Goal: Use online tool/utility: Utilize a website feature to perform a specific function

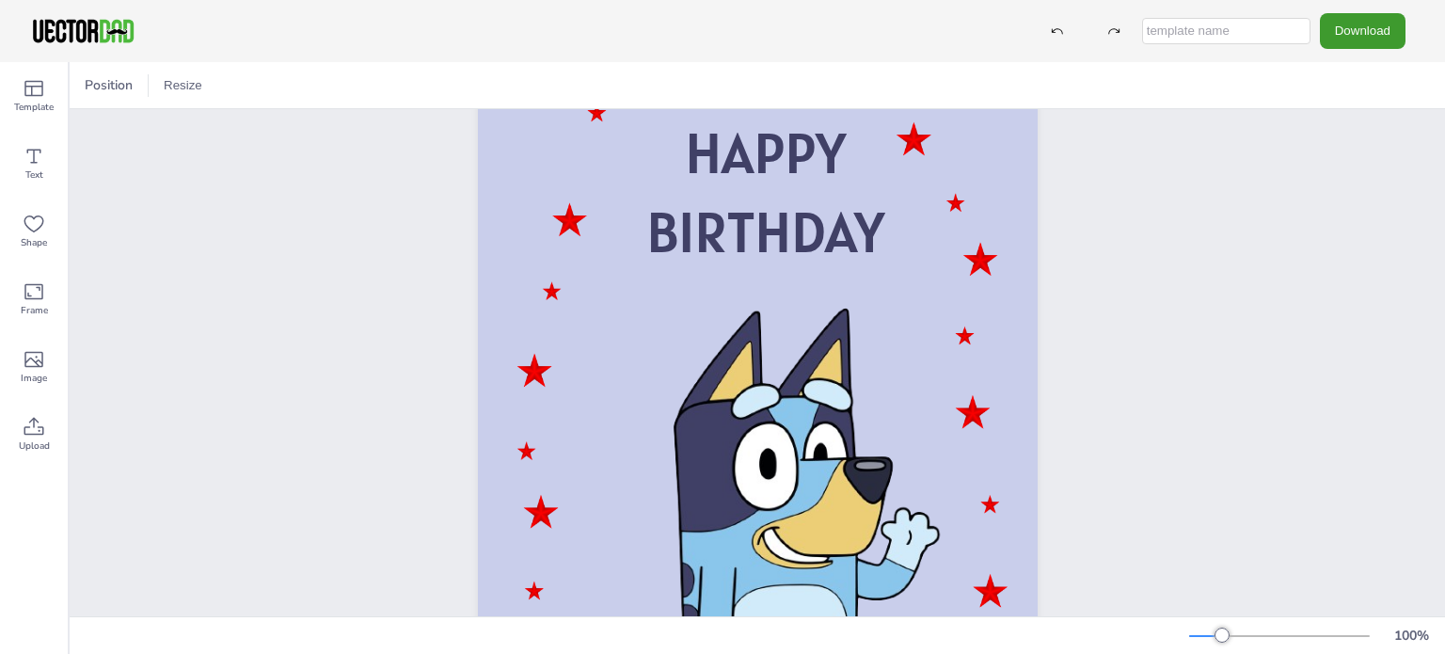
scroll to position [105, 0]
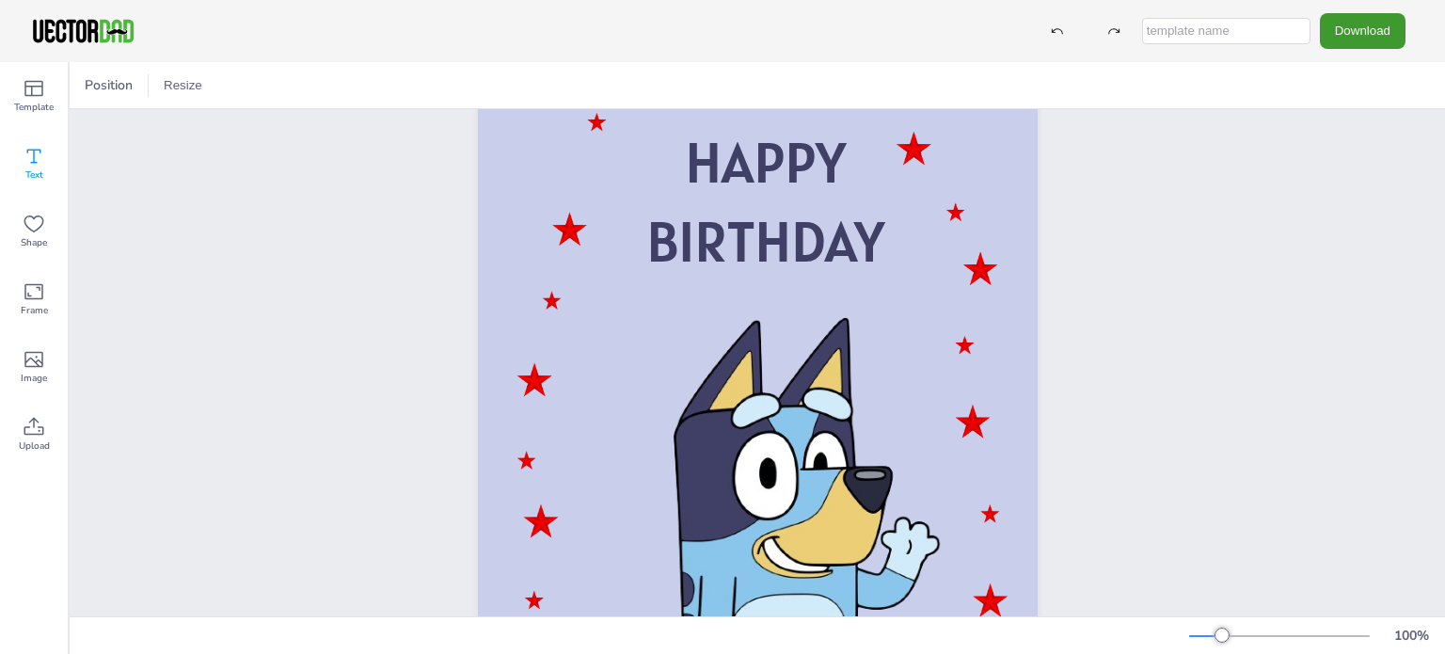
click at [32, 163] on icon at bounding box center [34, 157] width 14 height 14
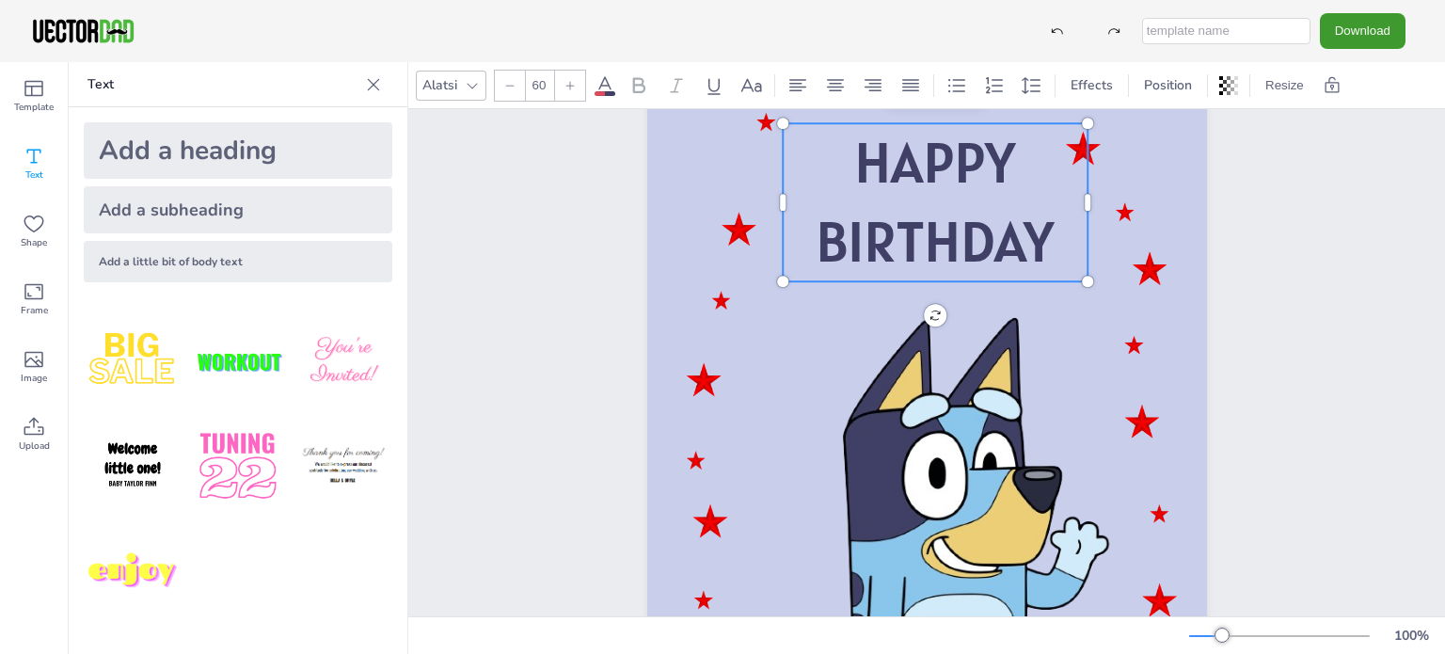
click at [1043, 253] on span "BIRTHDAY" at bounding box center [935, 241] width 238 height 72
click at [1035, 236] on span "BIRTHDAY" at bounding box center [935, 241] width 238 height 72
click at [197, 210] on div "Add a subheading" at bounding box center [238, 209] width 309 height 47
type input "--"
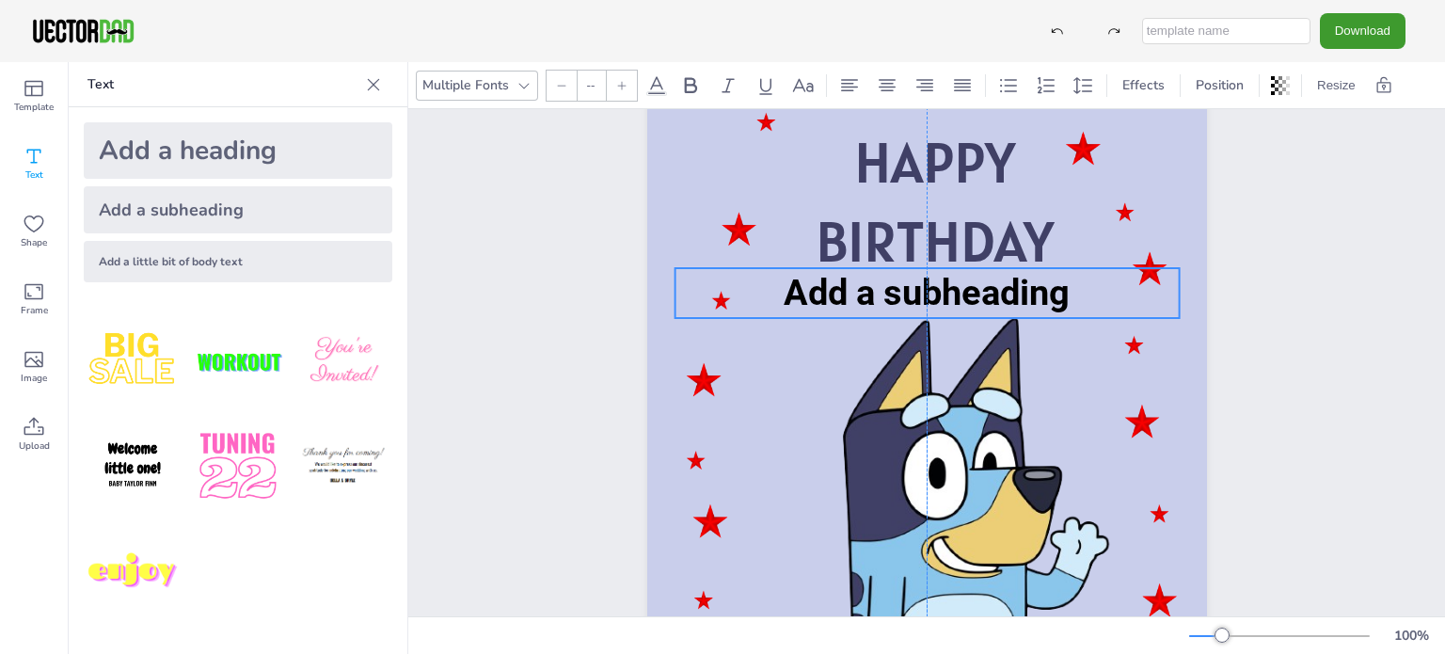
drag, startPoint x: 856, startPoint y: 426, endPoint x: 856, endPoint y: 289, distance: 137.4
click at [856, 289] on span "Add a subheading" at bounding box center [927, 292] width 286 height 41
click at [898, 286] on span "Add a subheading" at bounding box center [927, 292] width 286 height 41
click at [1081, 290] on p "Add a subheading" at bounding box center [927, 293] width 504 height 50
click at [946, 229] on icon at bounding box center [957, 230] width 23 height 23
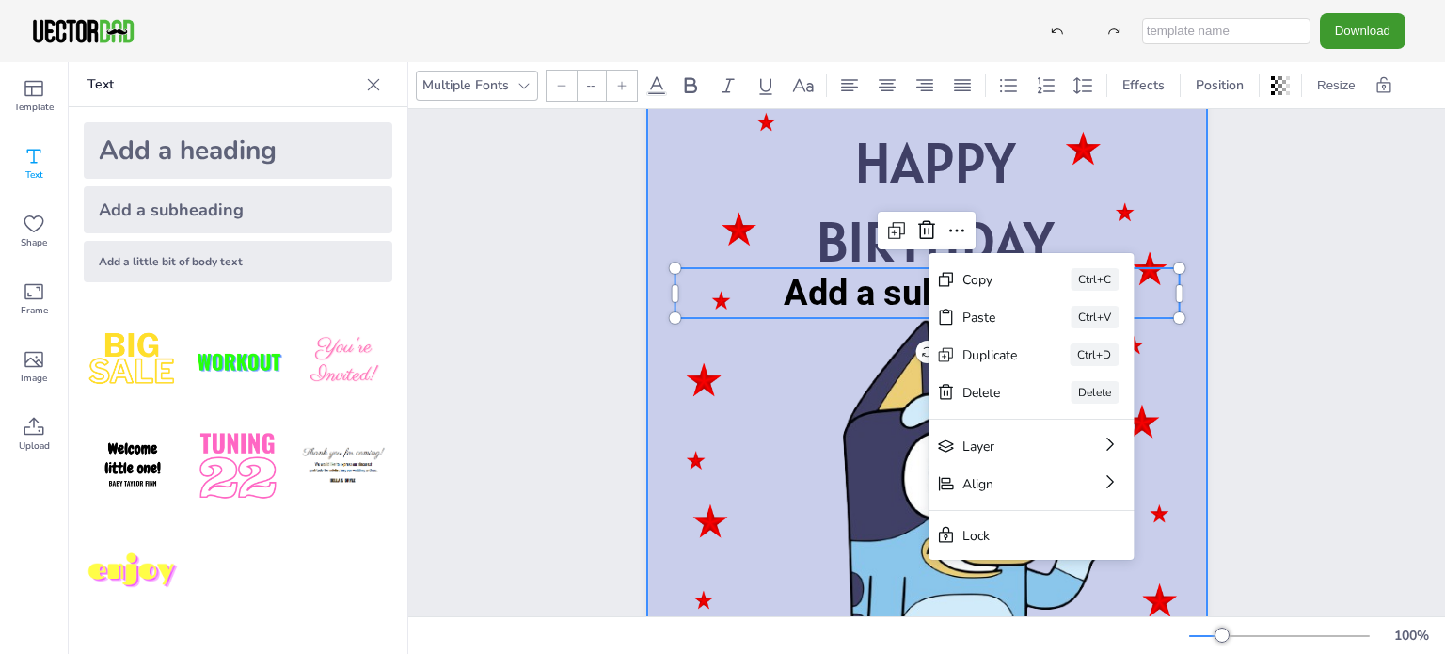
click at [700, 154] on div at bounding box center [927, 428] width 560 height 792
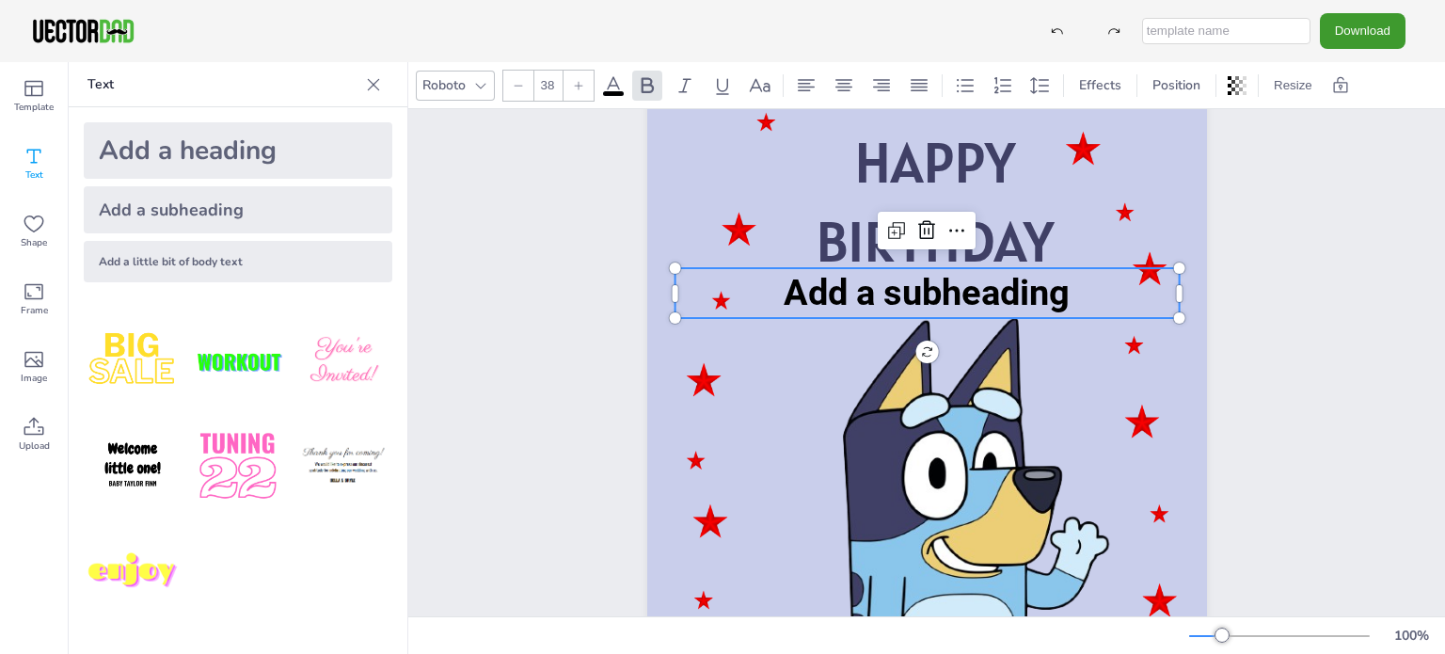
click at [1059, 301] on p "Add a subheading" at bounding box center [927, 293] width 504 height 50
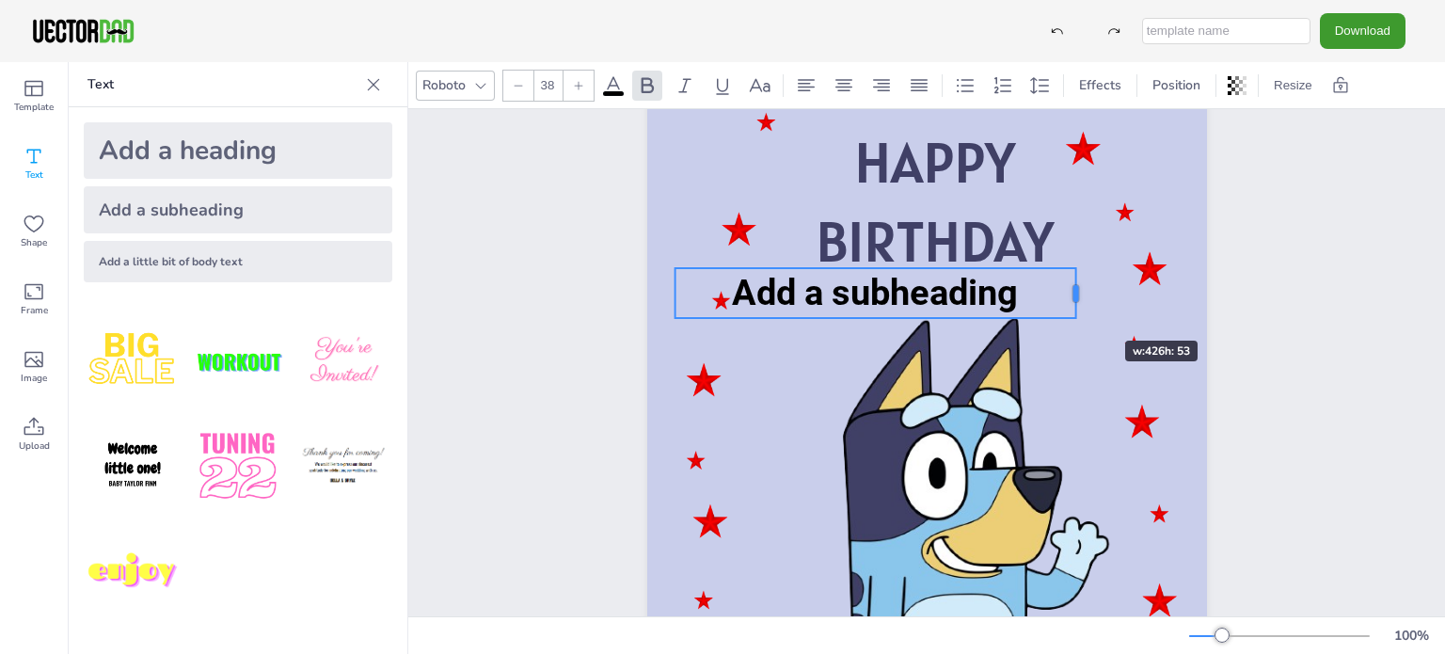
drag, startPoint x: 1172, startPoint y: 296, endPoint x: 1069, endPoint y: 307, distance: 104.0
click at [1069, 307] on div at bounding box center [1075, 293] width 15 height 50
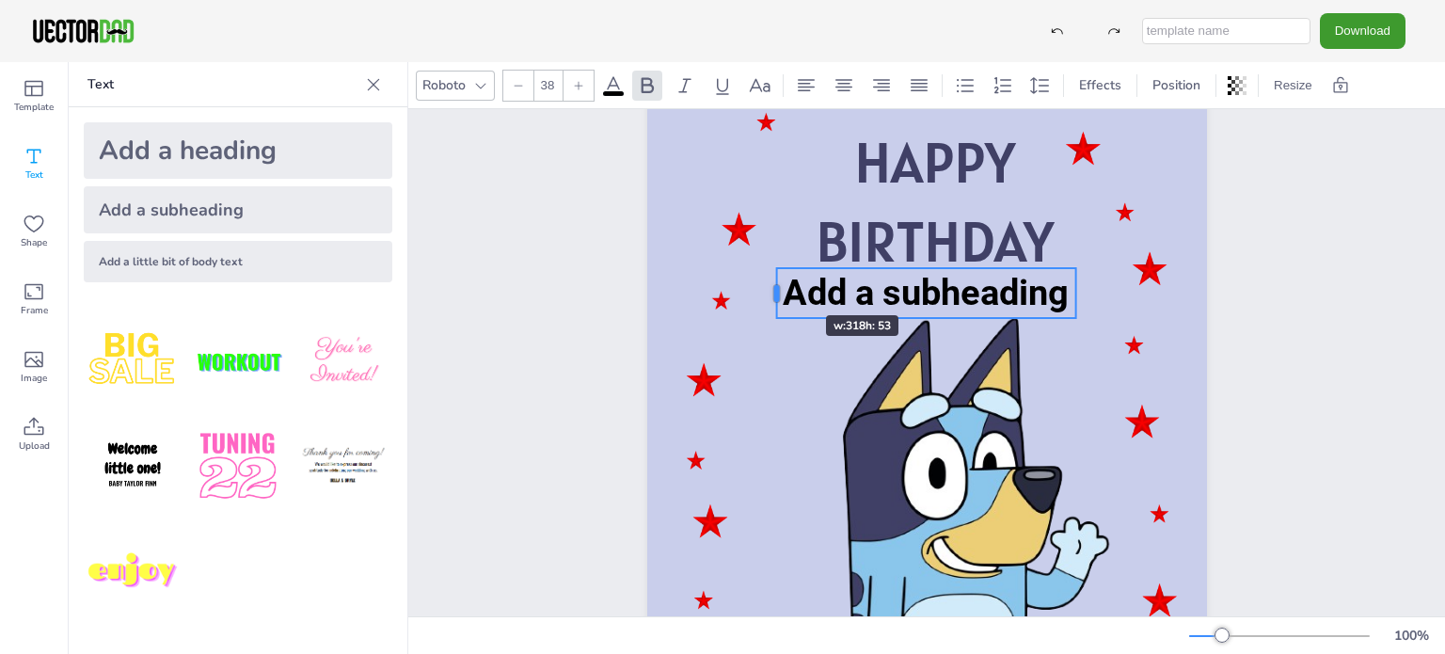
drag, startPoint x: 668, startPoint y: 296, endPoint x: 772, endPoint y: 280, distance: 104.7
click at [772, 280] on div at bounding box center [776, 293] width 15 height 50
click at [775, 298] on div at bounding box center [778, 293] width 6 height 17
click at [181, 265] on div "Add a little bit of body text" at bounding box center [238, 261] width 309 height 41
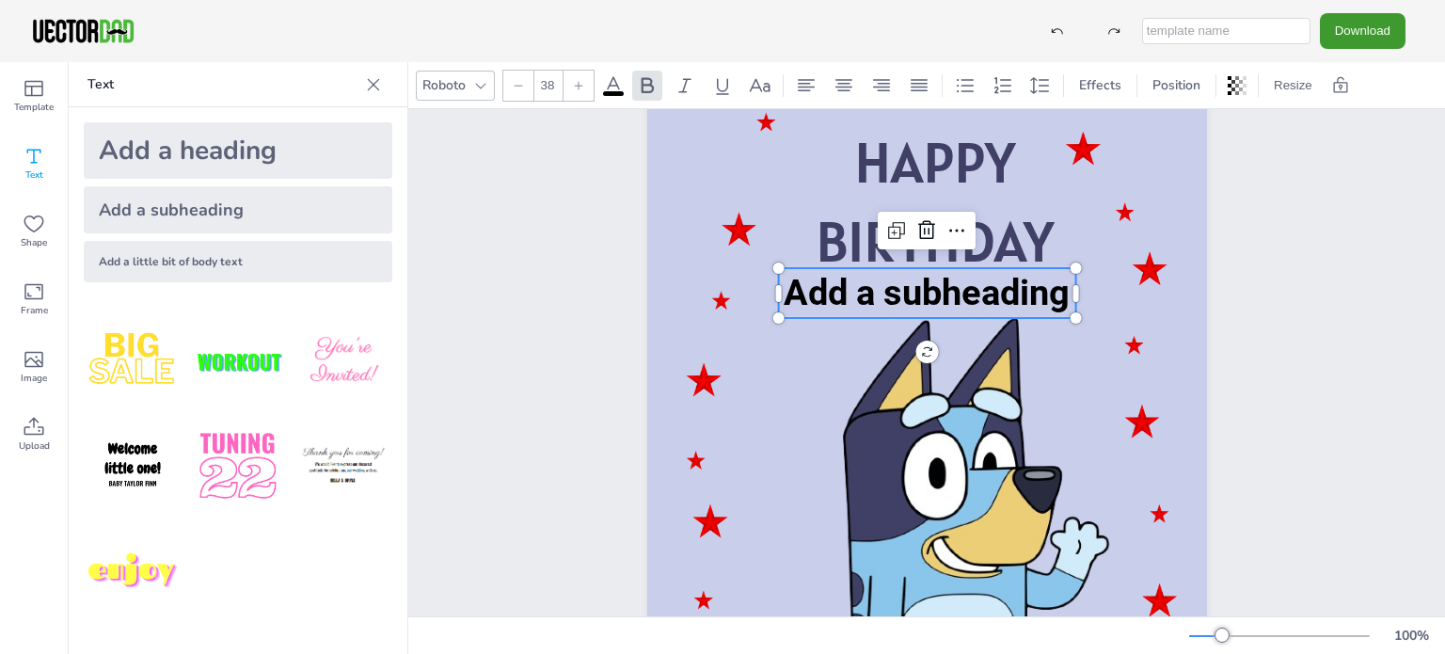
type input "--"
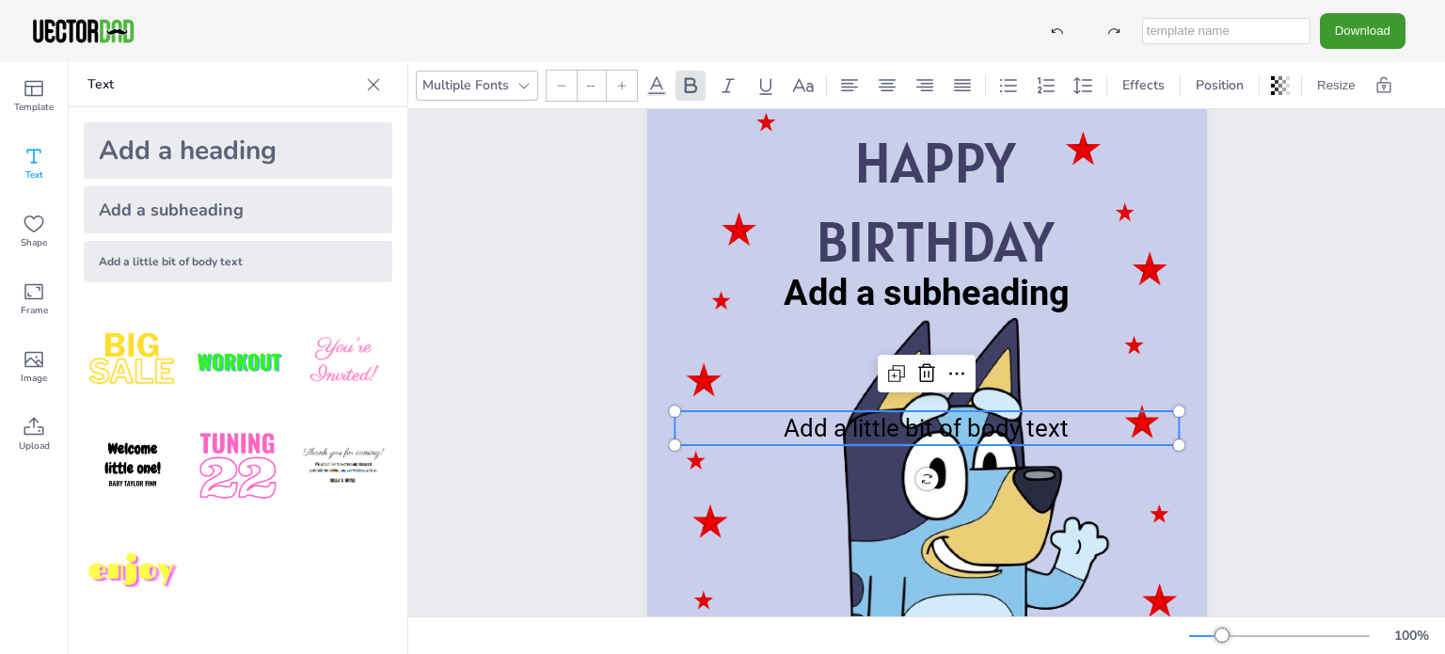
click at [787, 429] on span "Add a little bit of body text" at bounding box center [926, 428] width 285 height 28
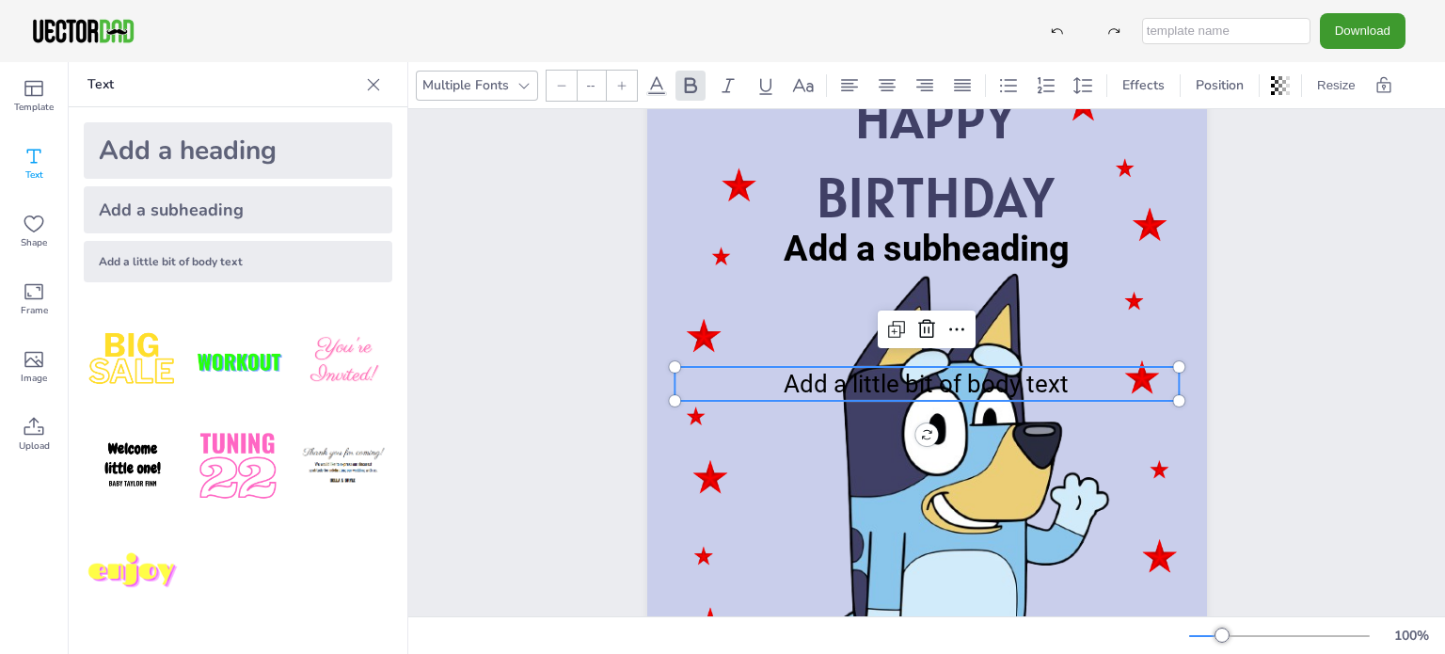
scroll to position [147, 0]
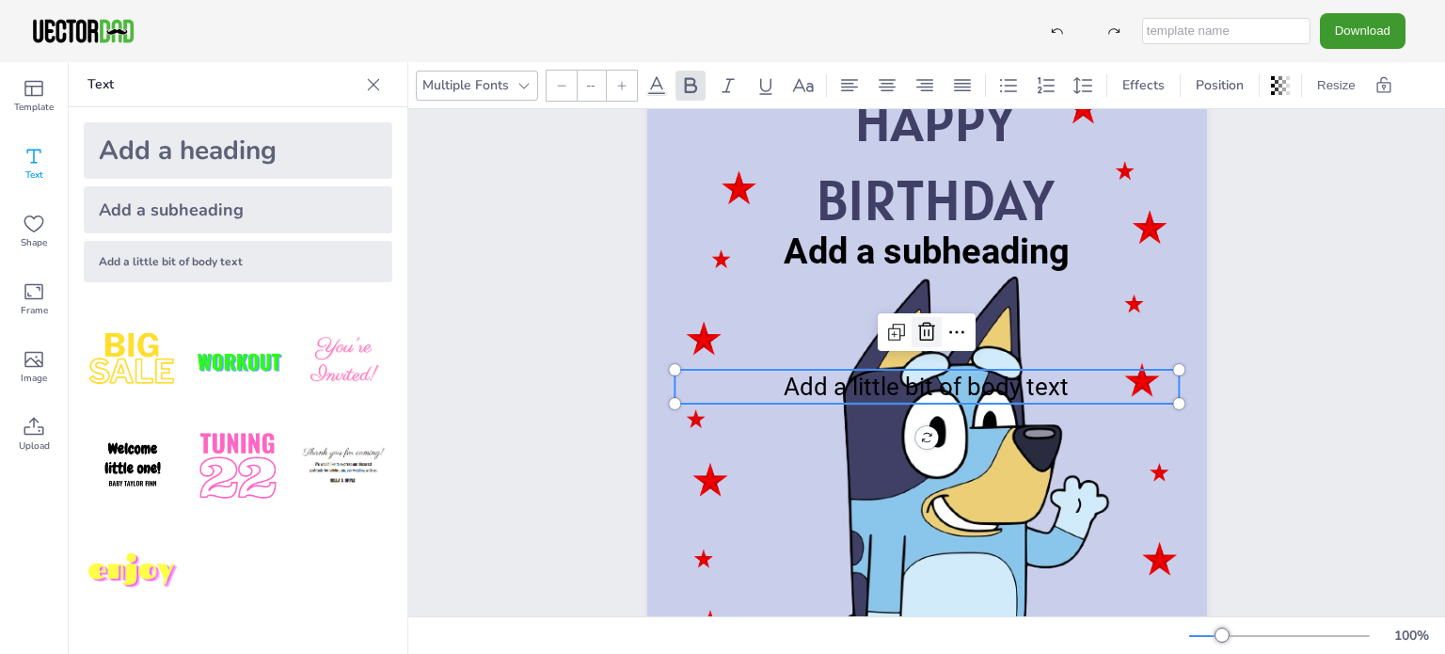
click at [916, 335] on icon at bounding box center [927, 332] width 23 height 23
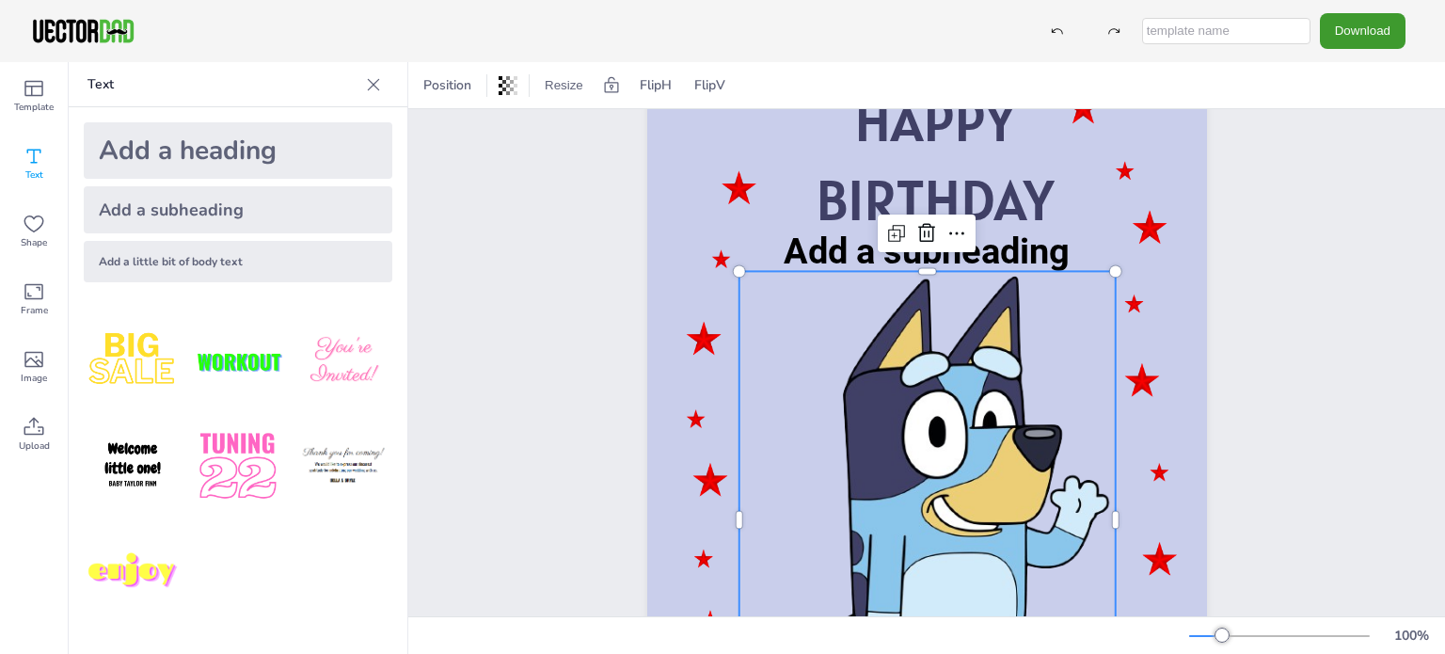
click at [806, 305] on div at bounding box center [927, 519] width 376 height 497
click at [888, 230] on icon at bounding box center [896, 233] width 23 height 23
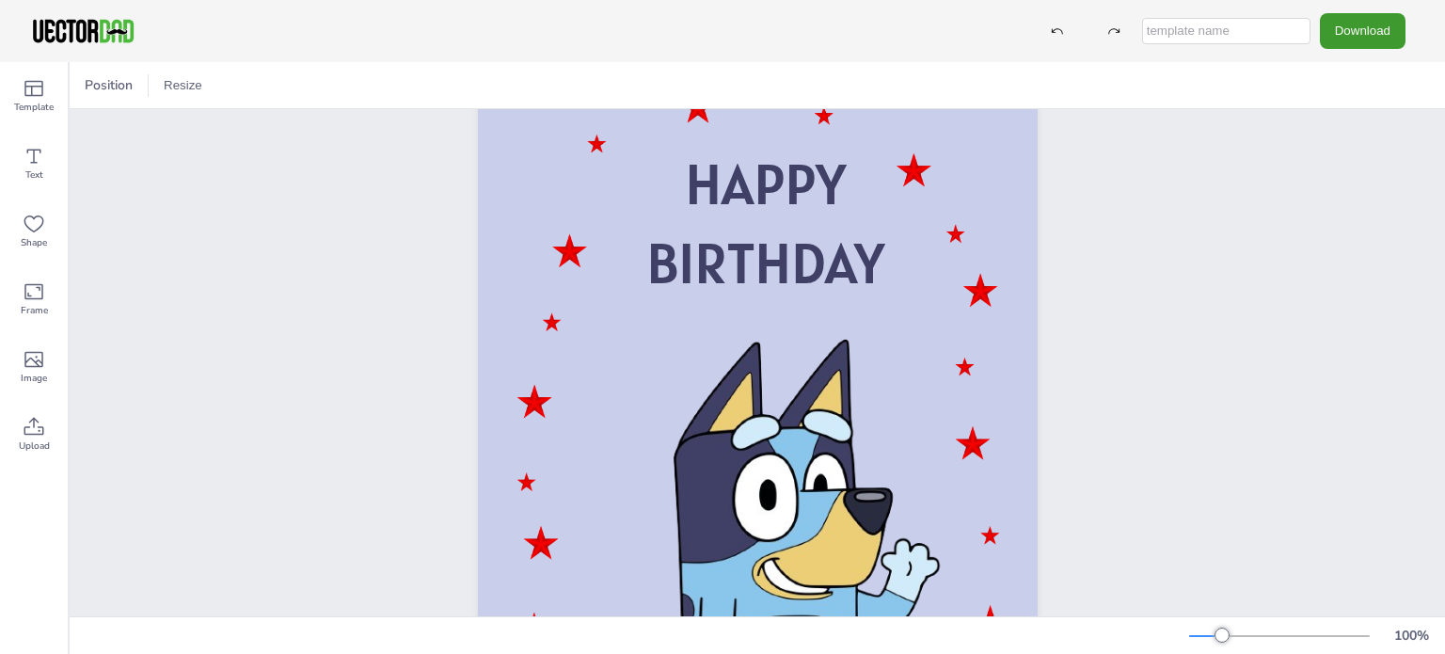
scroll to position [105, 0]
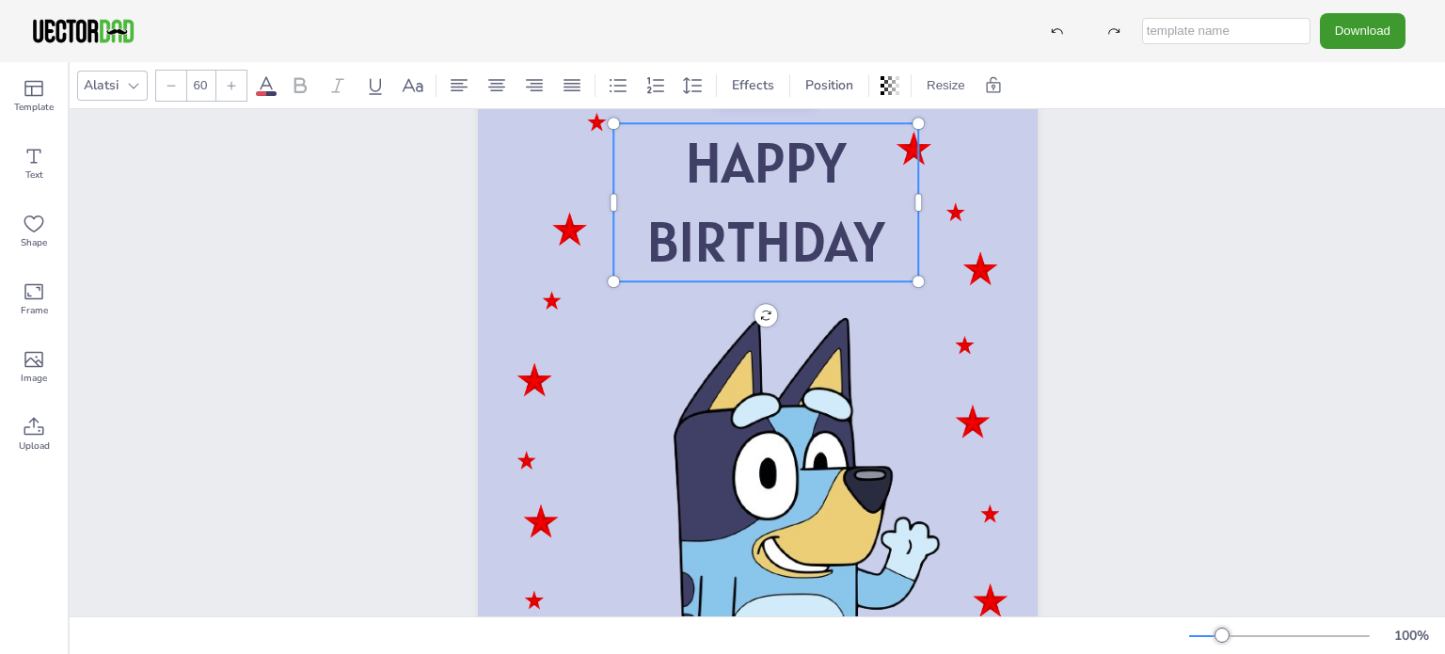
click at [757, 193] on span "HAPPY" at bounding box center [765, 162] width 161 height 72
click at [875, 245] on span "BIRTHDAY" at bounding box center [765, 241] width 238 height 72
click at [888, 229] on p "BIRTHDAY" at bounding box center [765, 241] width 305 height 79
click at [879, 240] on p "BIRTHDAY" at bounding box center [765, 241] width 305 height 79
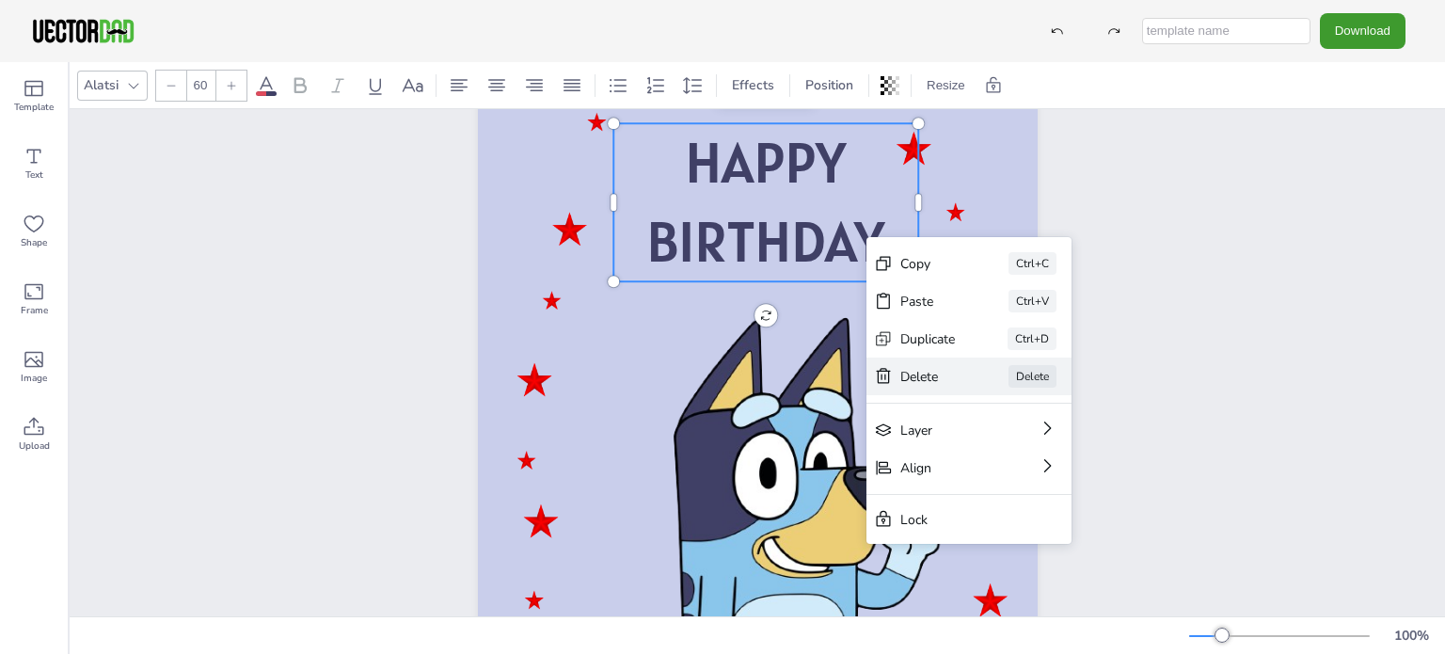
click at [911, 371] on div "Delete" at bounding box center [928, 377] width 56 height 18
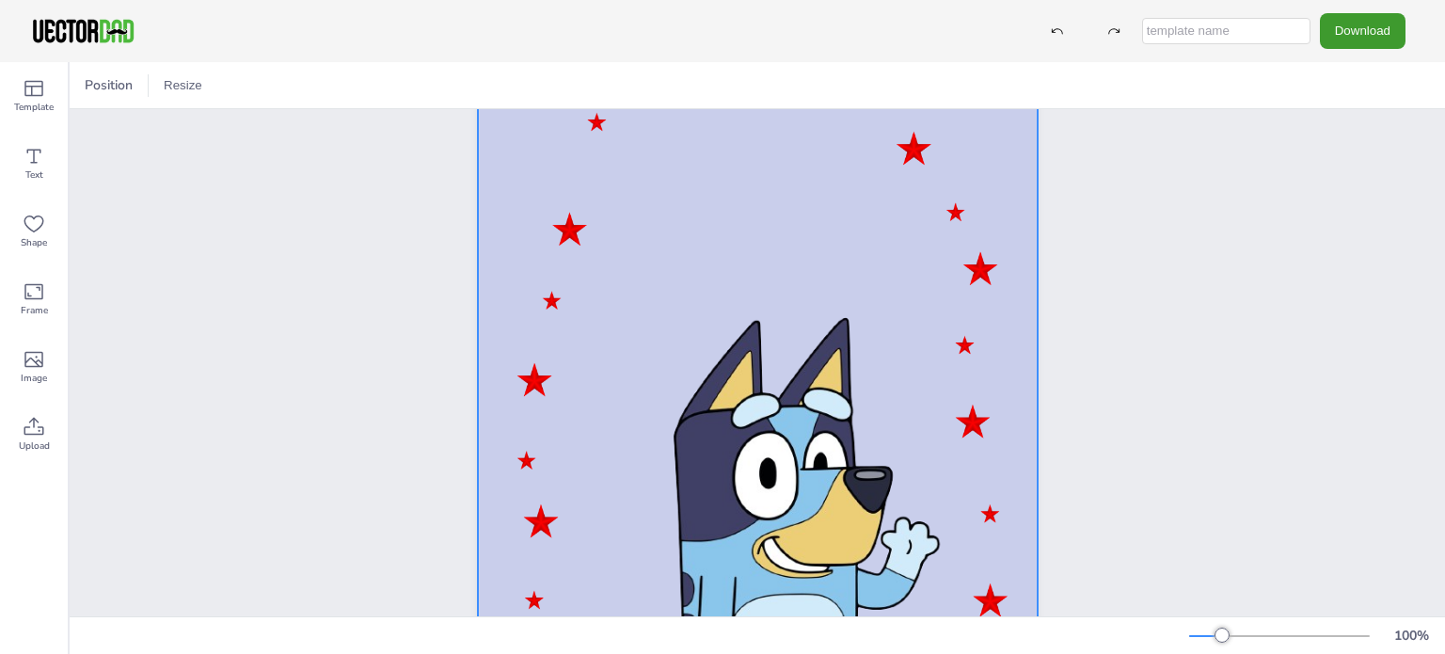
click at [693, 148] on div at bounding box center [758, 428] width 560 height 792
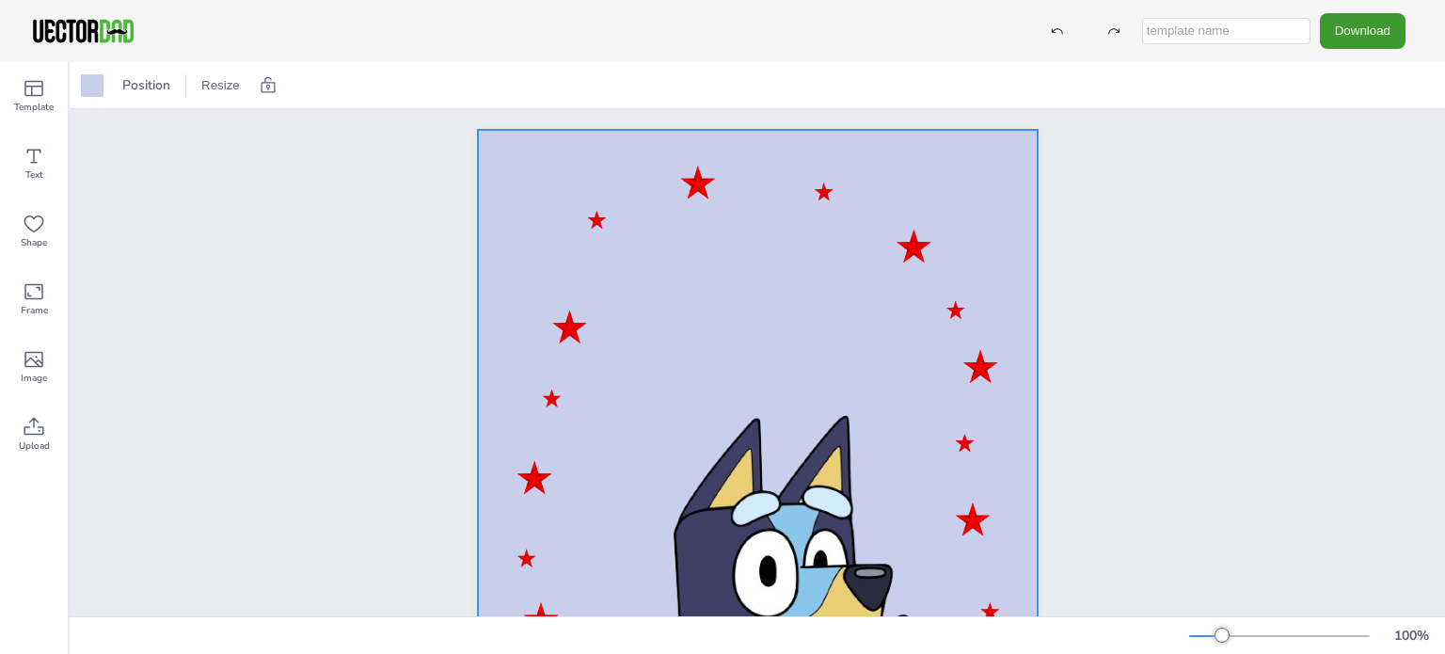
scroll to position [0, 0]
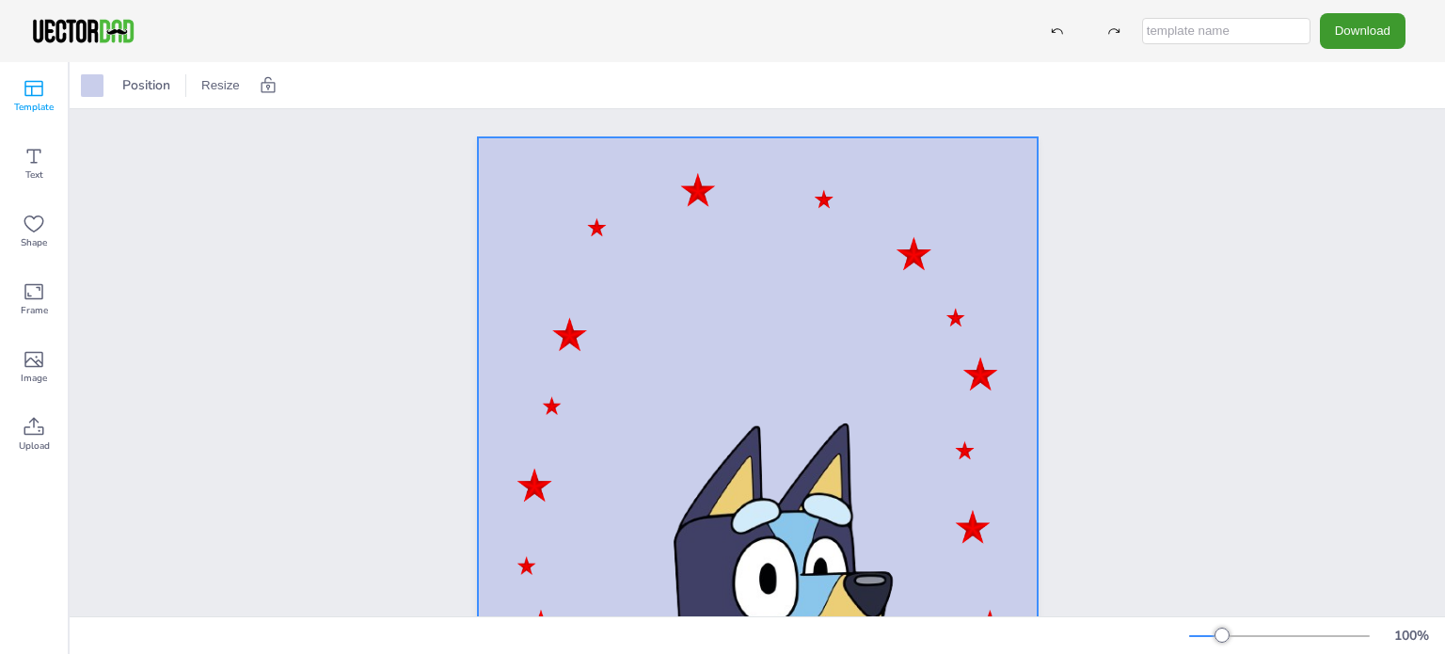
click at [34, 93] on icon at bounding box center [34, 88] width 23 height 23
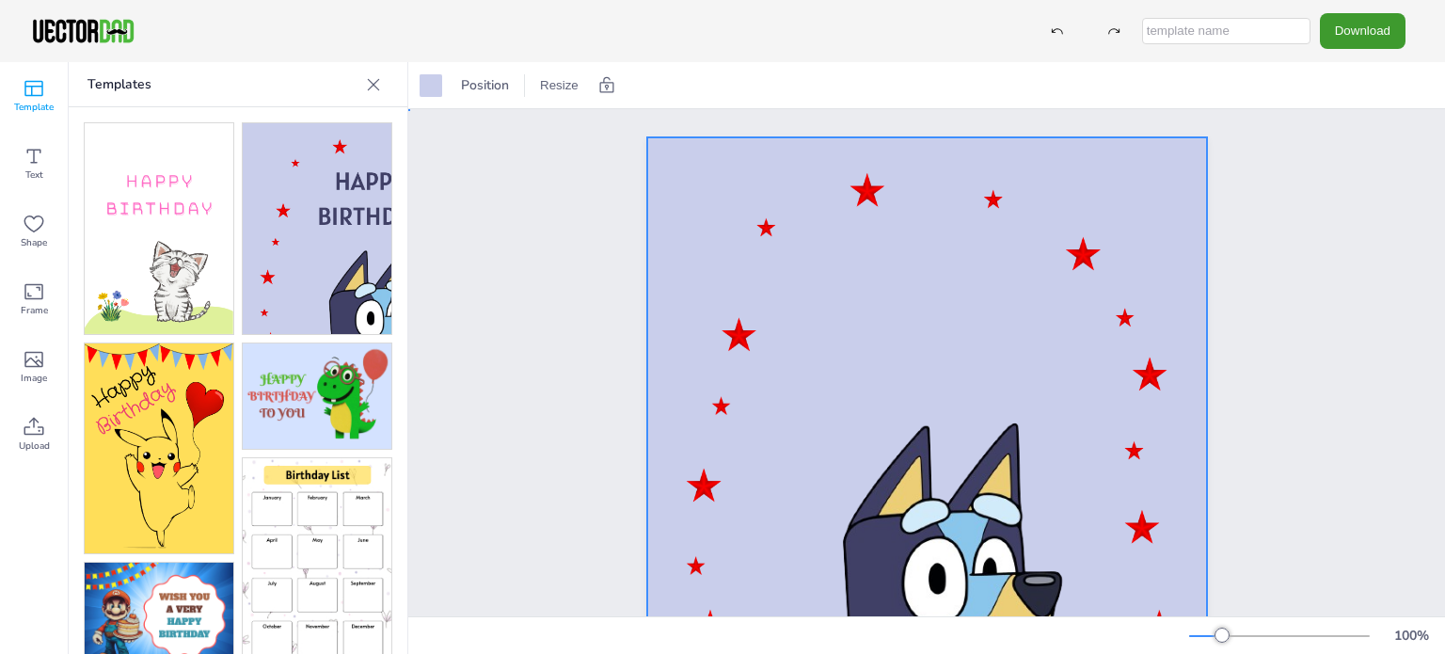
click at [907, 282] on div at bounding box center [927, 533] width 560 height 792
click at [32, 157] on icon at bounding box center [34, 156] width 23 height 23
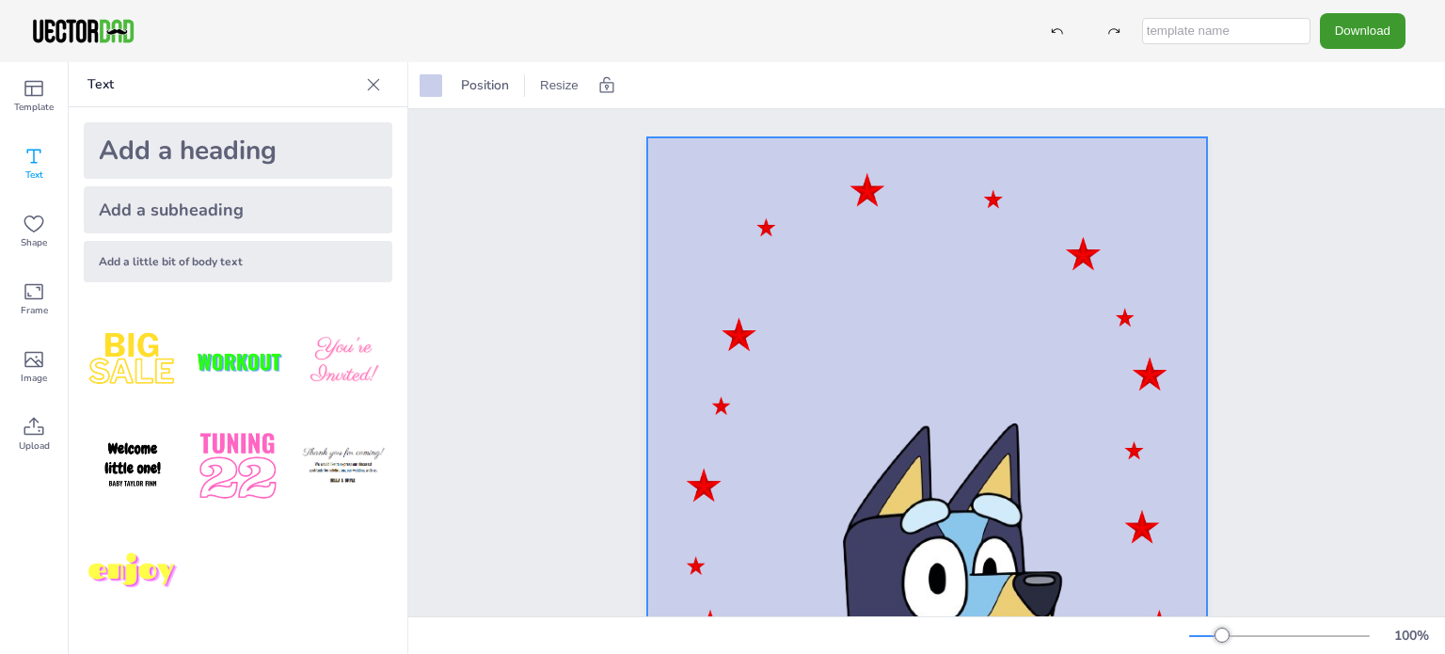
click at [192, 145] on div "Add a heading" at bounding box center [238, 150] width 309 height 56
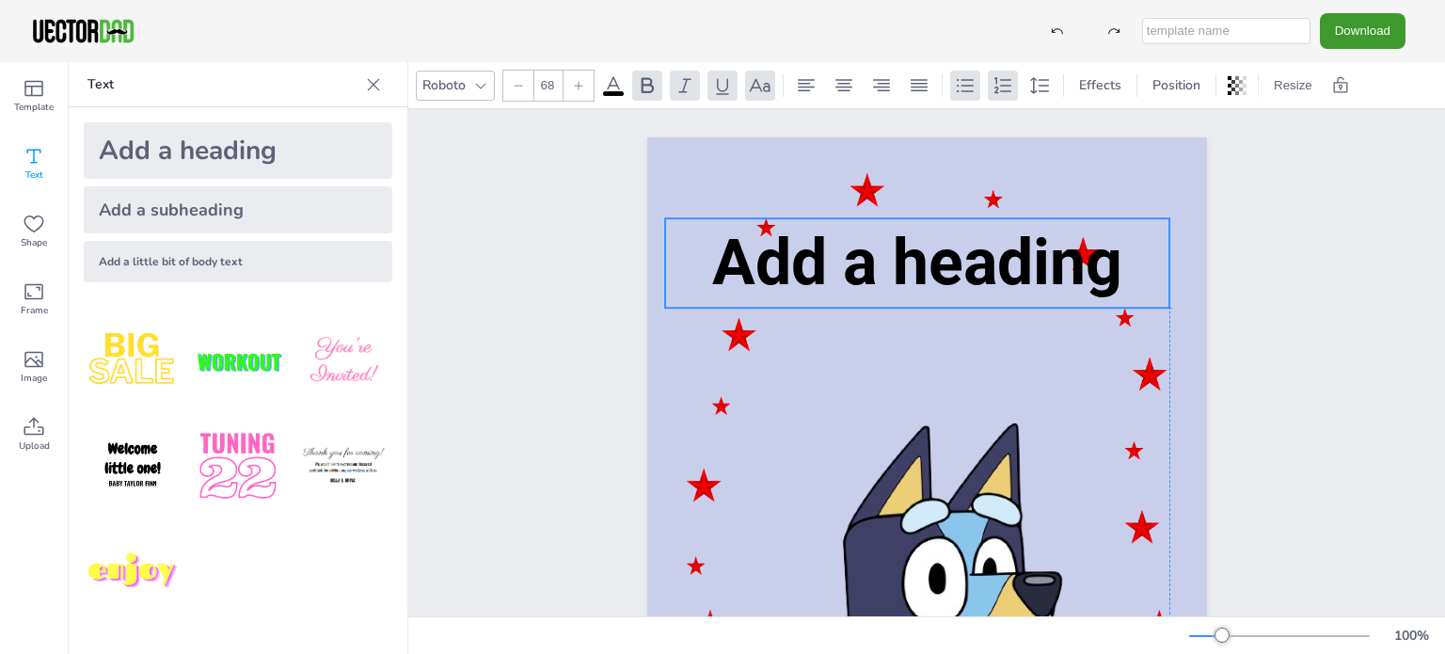
drag, startPoint x: 868, startPoint y: 526, endPoint x: 862, endPoint y: 254, distance: 272.0
click at [862, 254] on span "Add a heading" at bounding box center [917, 262] width 410 height 75
click at [517, 89] on icon at bounding box center [518, 85] width 11 height 11
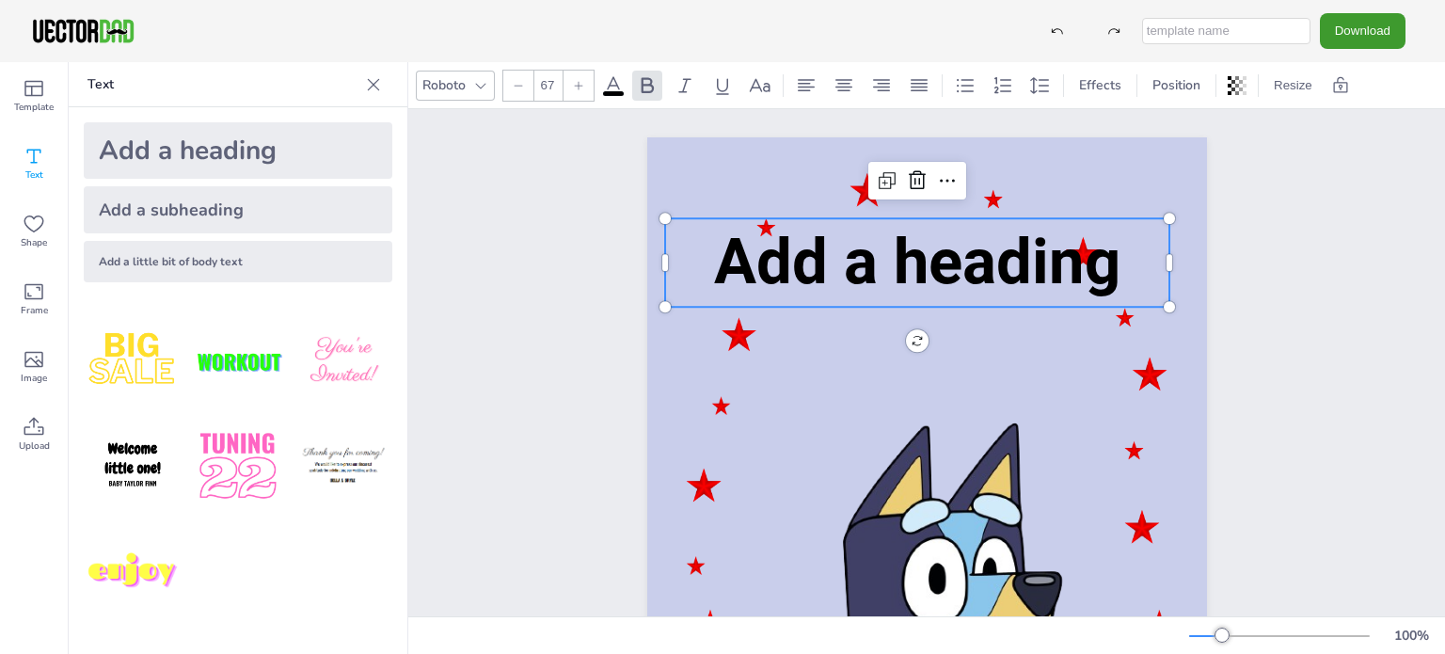
click at [517, 89] on icon at bounding box center [518, 85] width 11 height 11
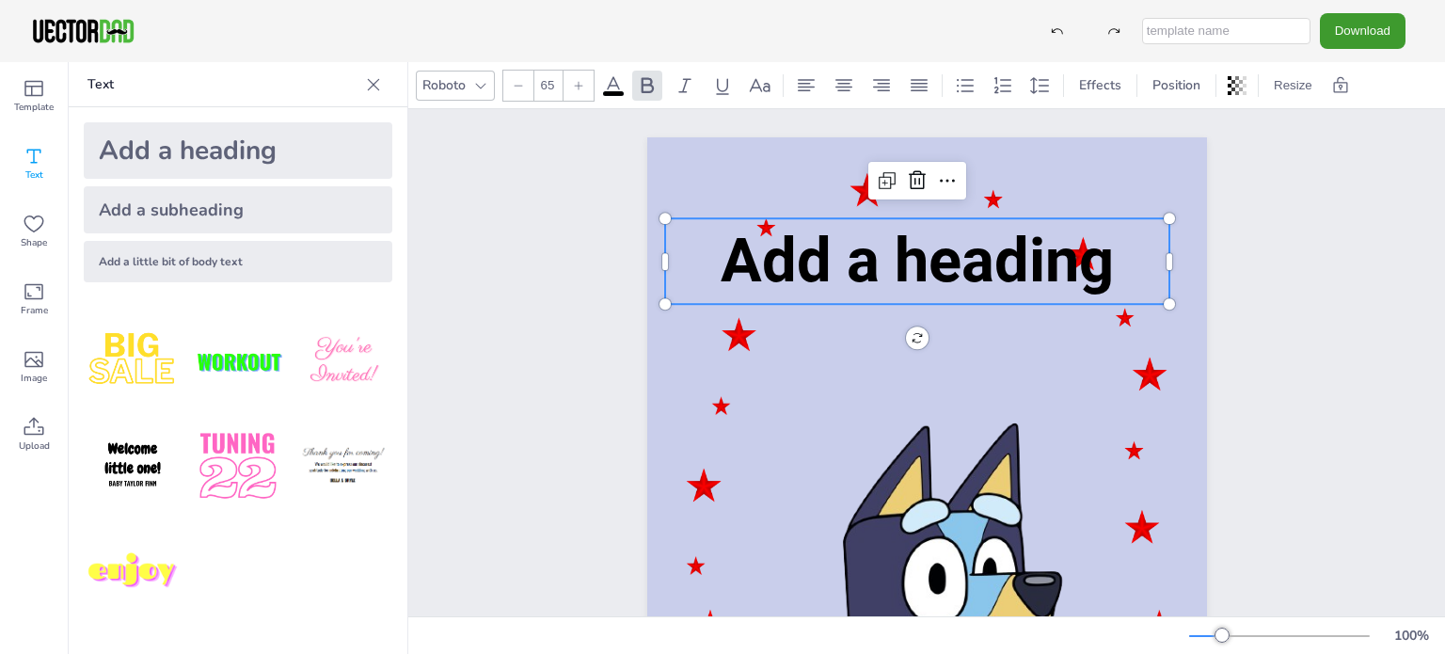
click at [517, 89] on icon at bounding box center [518, 85] width 11 height 11
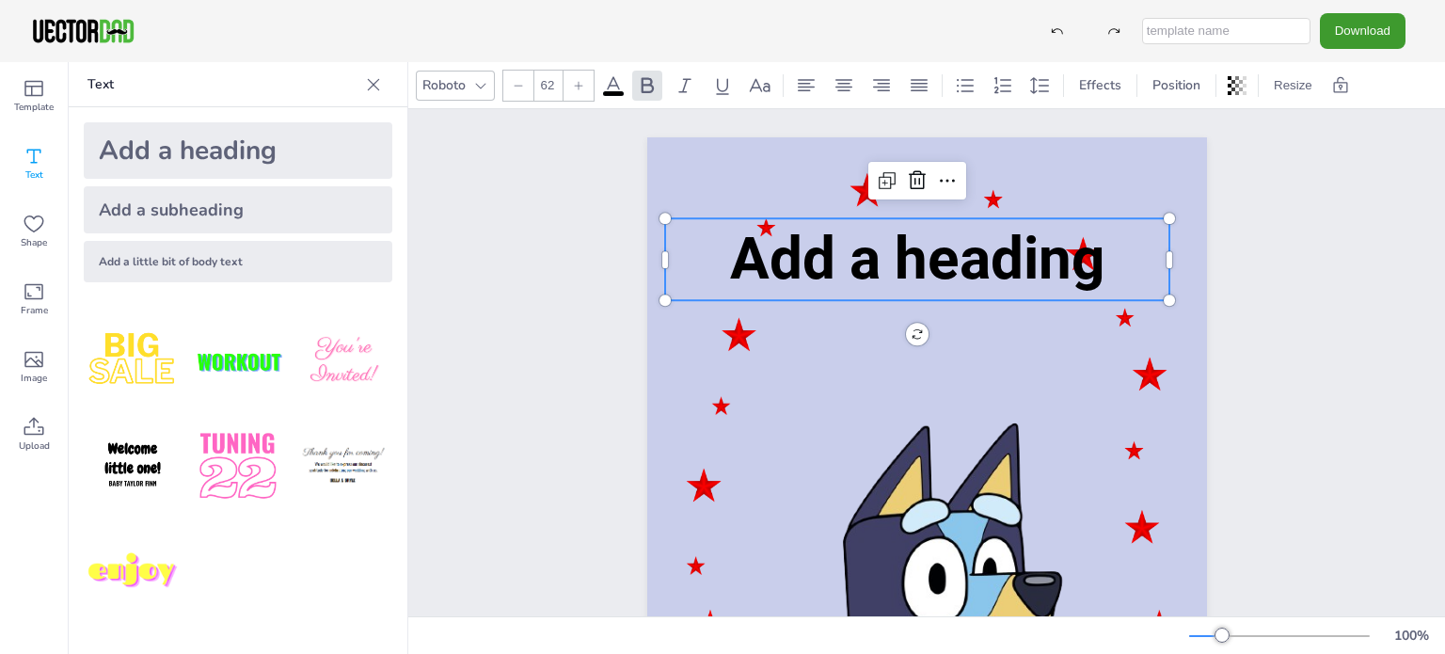
click at [517, 89] on icon at bounding box center [518, 85] width 11 height 11
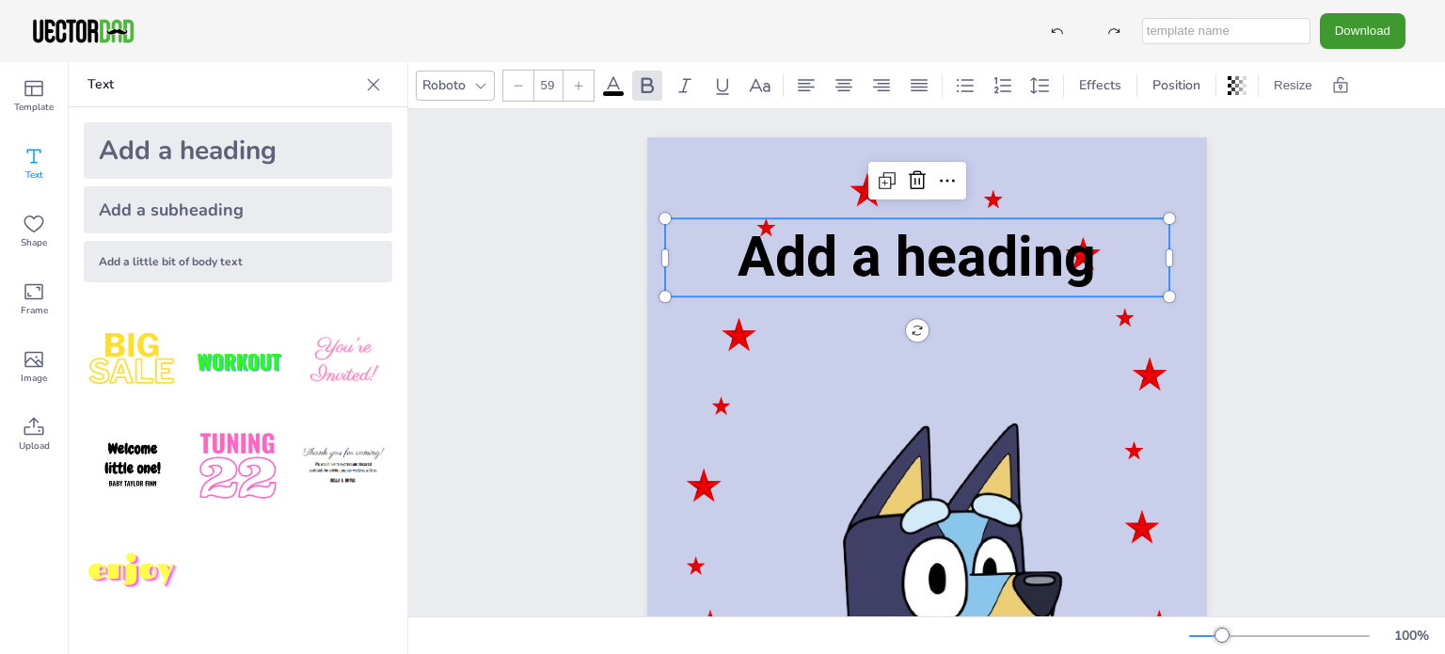
click at [517, 89] on icon at bounding box center [518, 85] width 11 height 11
type input "57"
click at [750, 250] on span "Add a heading" at bounding box center [916, 255] width 345 height 63
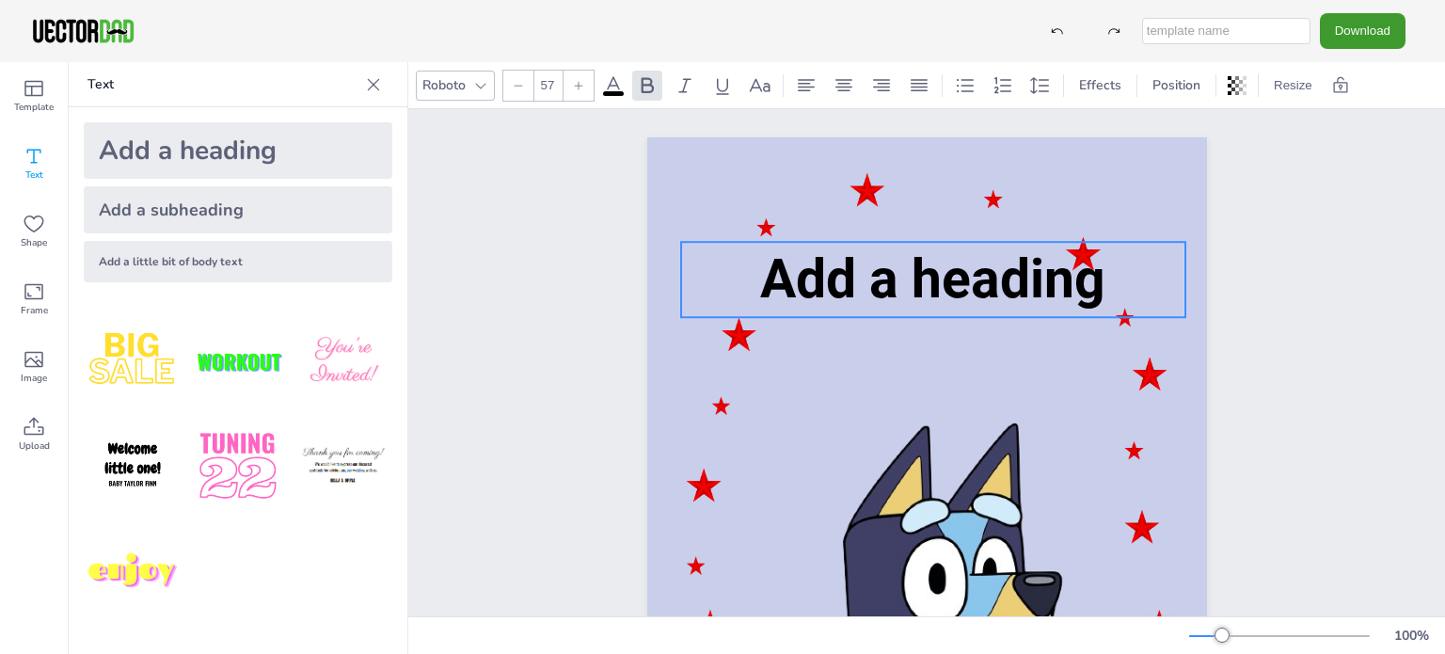
drag, startPoint x: 926, startPoint y: 239, endPoint x: 942, endPoint y: 261, distance: 26.9
click at [942, 261] on span "Add a heading" at bounding box center [932, 278] width 345 height 63
click at [142, 451] on img at bounding box center [133, 467] width 98 height 98
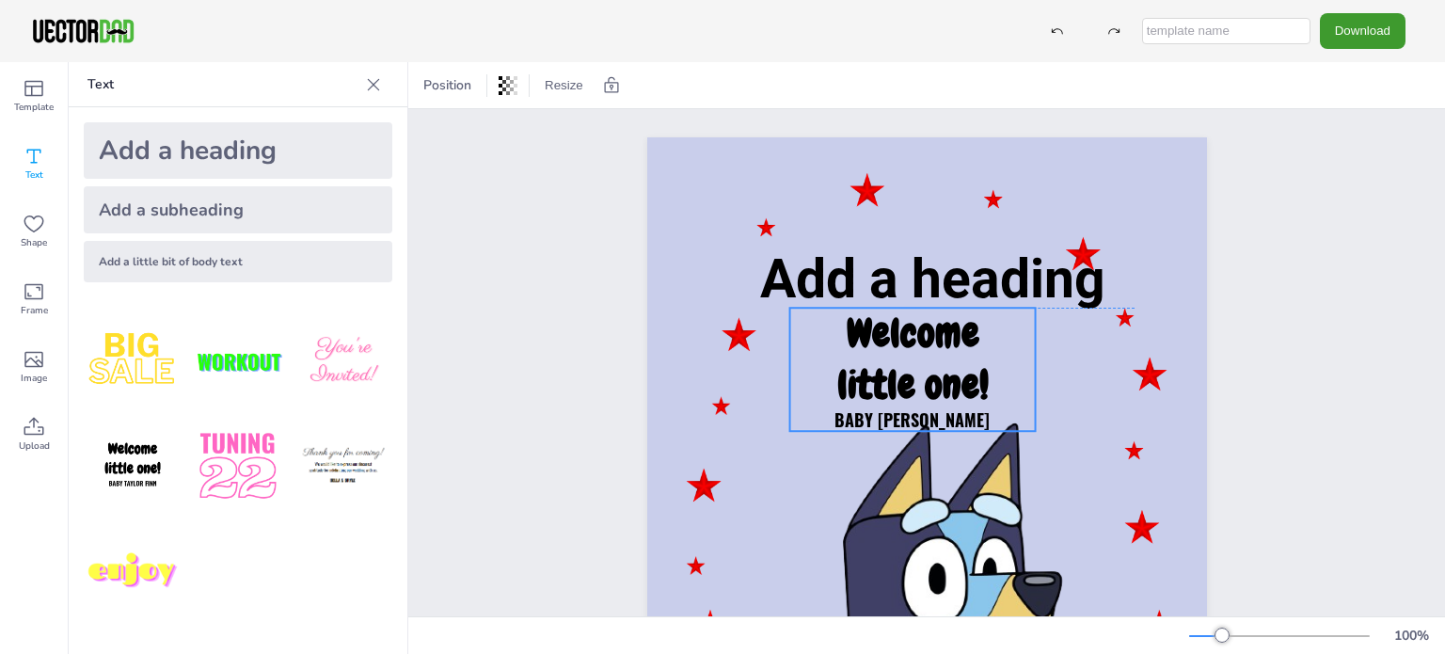
drag, startPoint x: 959, startPoint y: 537, endPoint x: 945, endPoint y: 370, distance: 168.1
click at [945, 370] on strong "Welcome little one!" at bounding box center [912, 359] width 151 height 103
click at [974, 331] on strong "Welcome little one!" at bounding box center [912, 359] width 151 height 103
click at [872, 270] on div "Ungroup" at bounding box center [868, 270] width 67 height 30
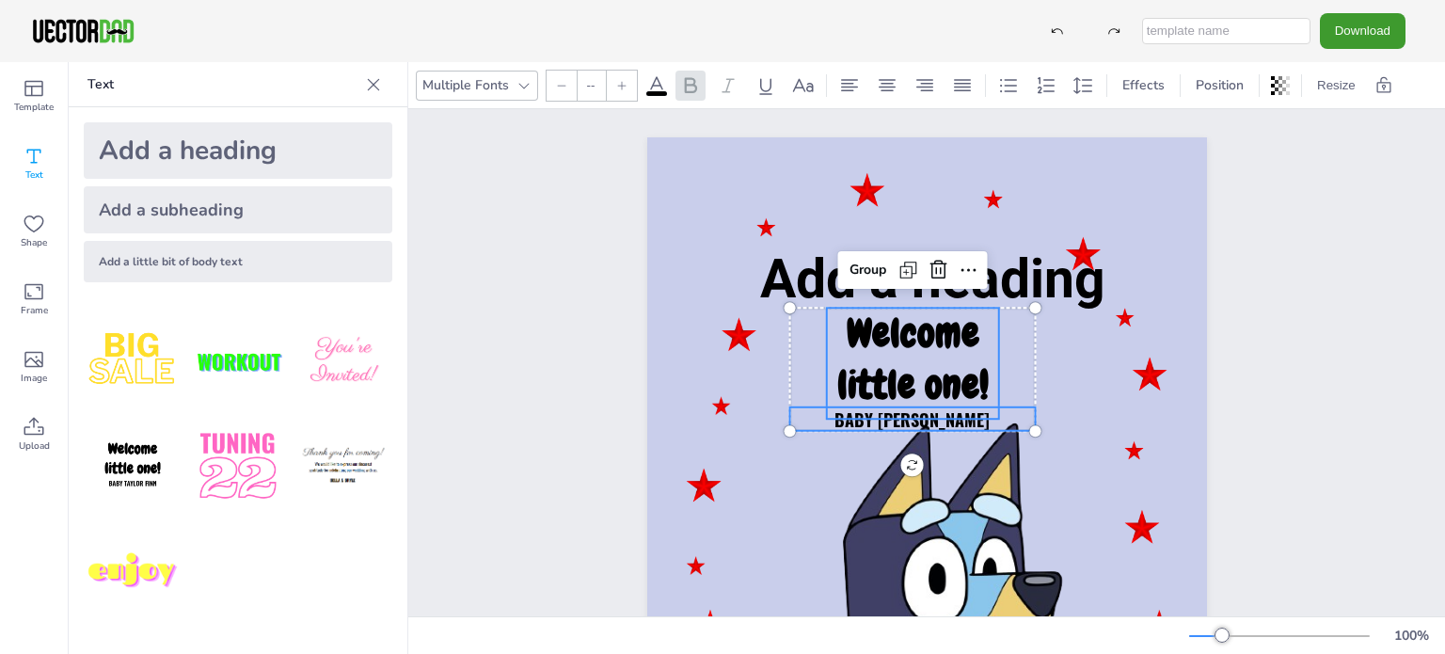
click at [872, 270] on div "Group" at bounding box center [868, 270] width 52 height 30
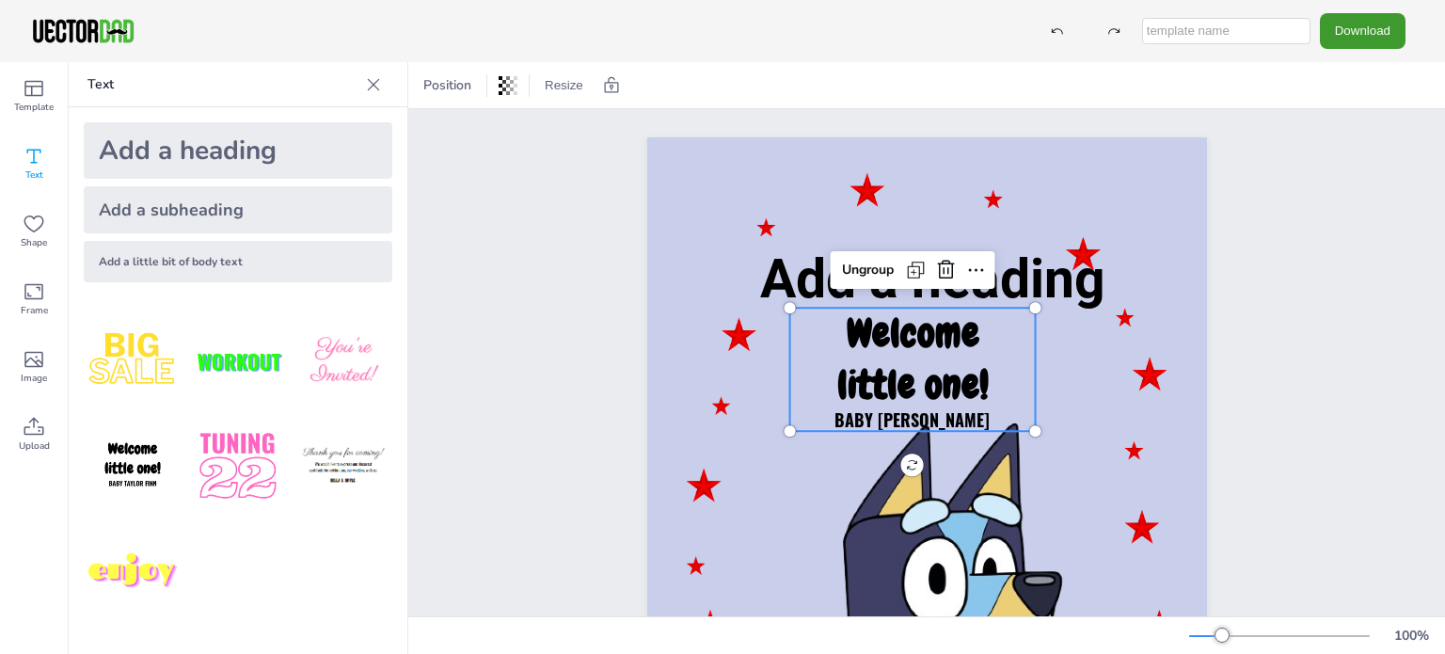
click at [975, 387] on strong "Welcome little one!" at bounding box center [912, 359] width 151 height 103
click at [944, 264] on icon at bounding box center [946, 270] width 23 height 23
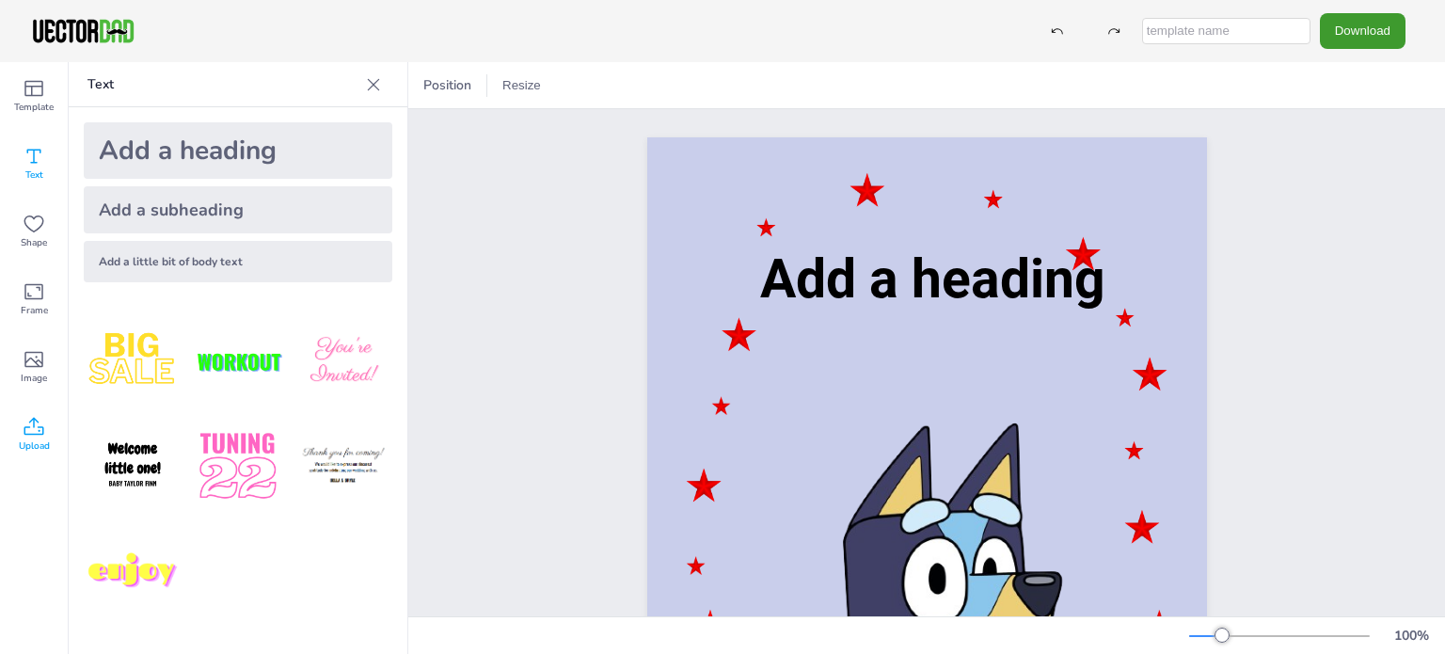
click at [26, 440] on span "Upload" at bounding box center [34, 445] width 31 height 15
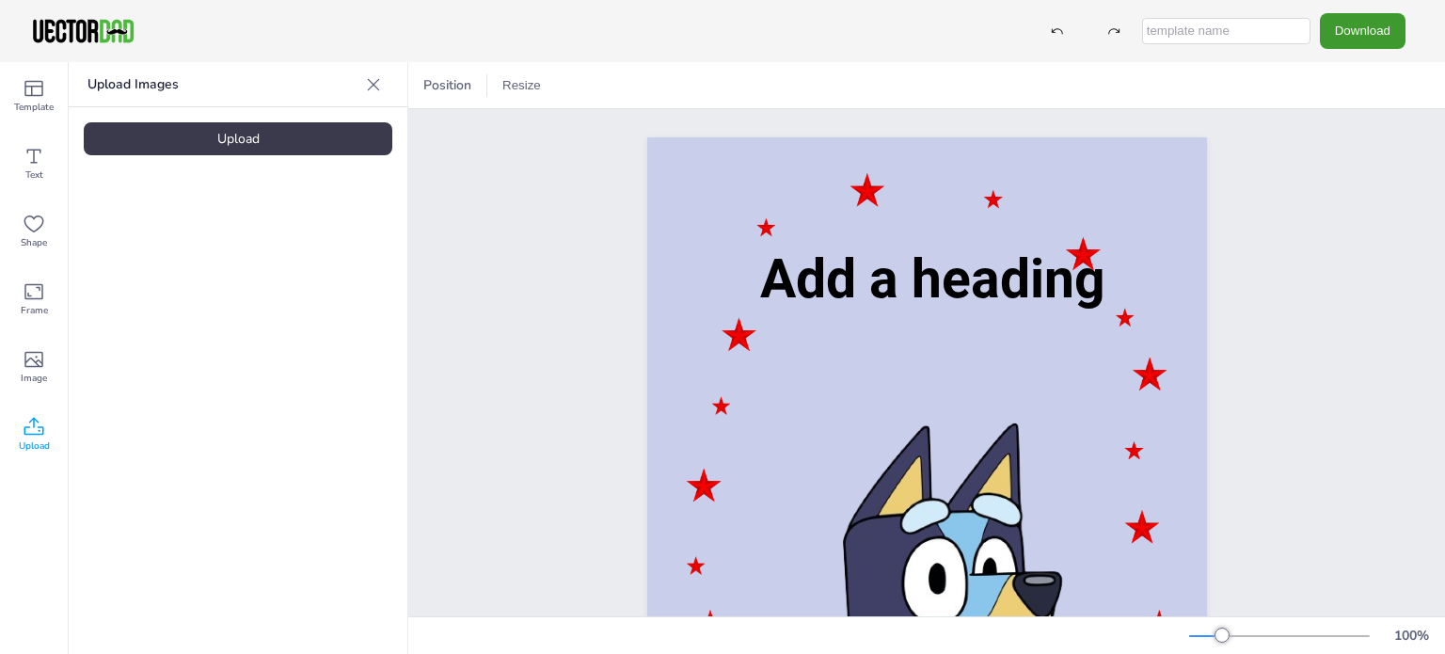
click at [1322, 428] on div "Add a heading" at bounding box center [926, 533] width 1037 height 849
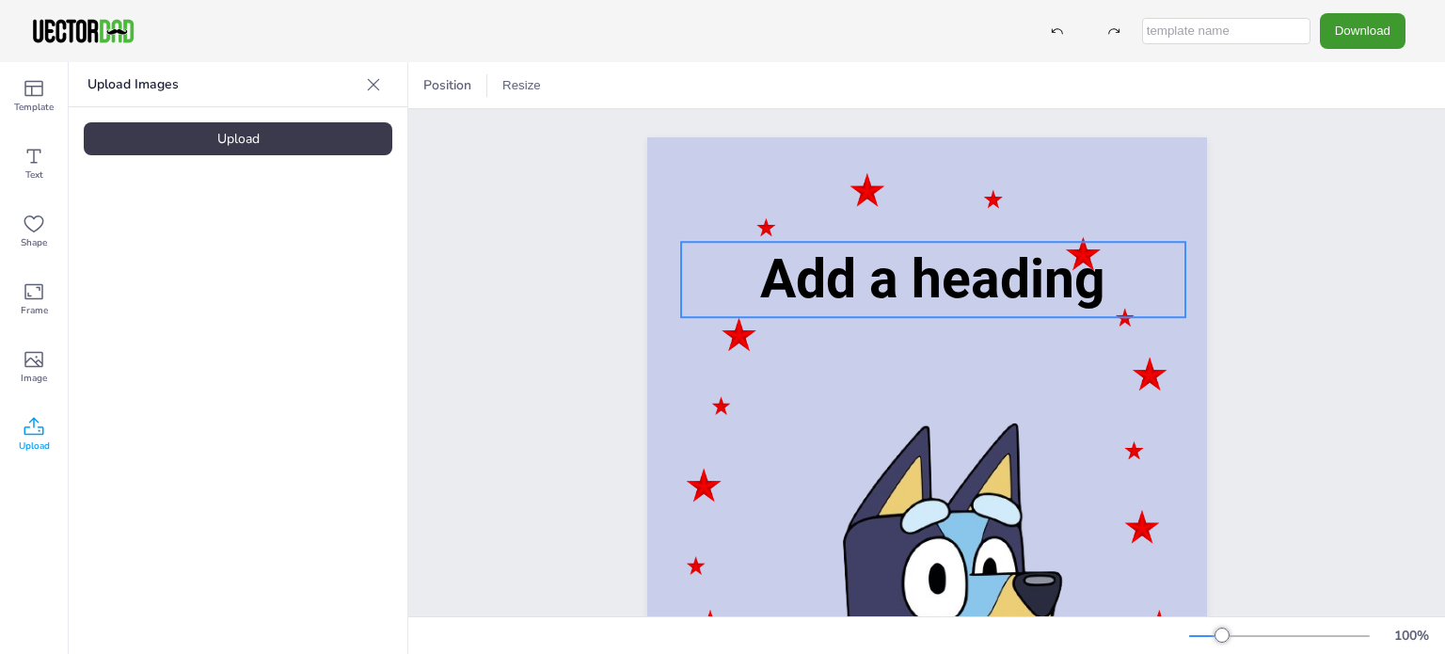
click at [892, 272] on span "Add a heading" at bounding box center [932, 278] width 345 height 63
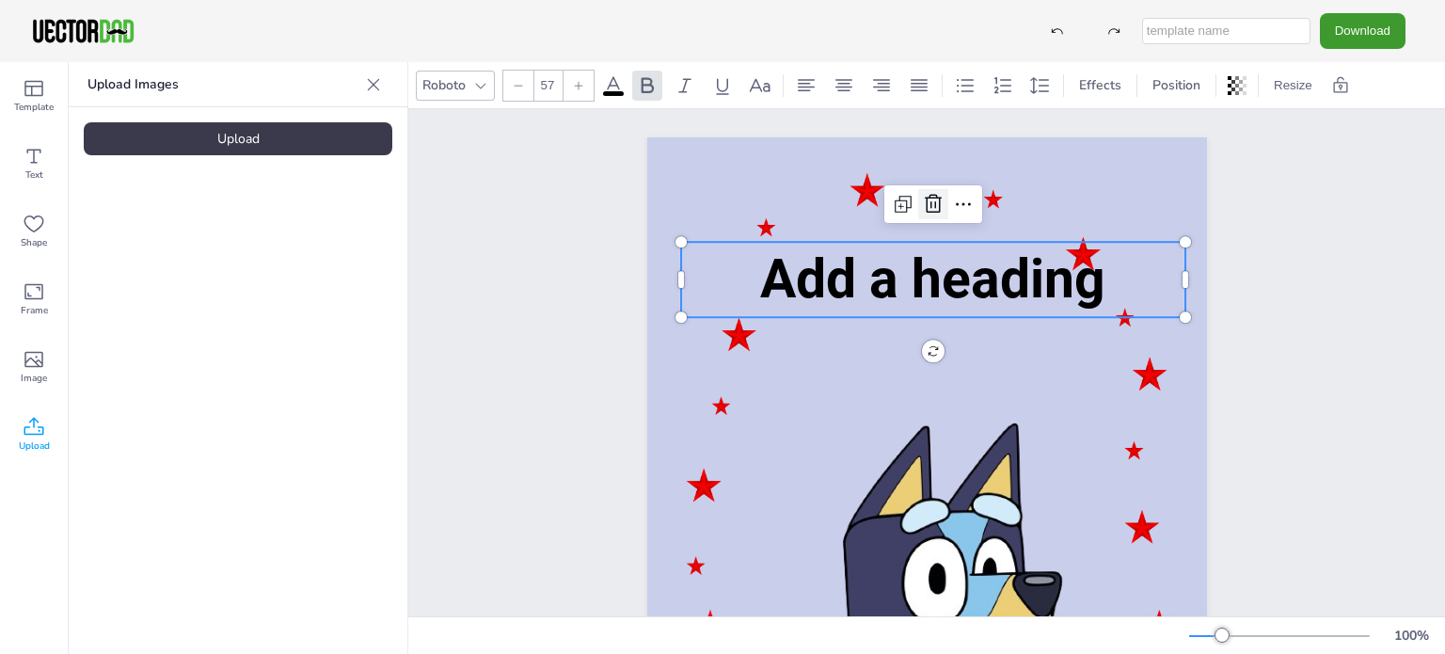
click at [922, 210] on icon at bounding box center [933, 204] width 23 height 23
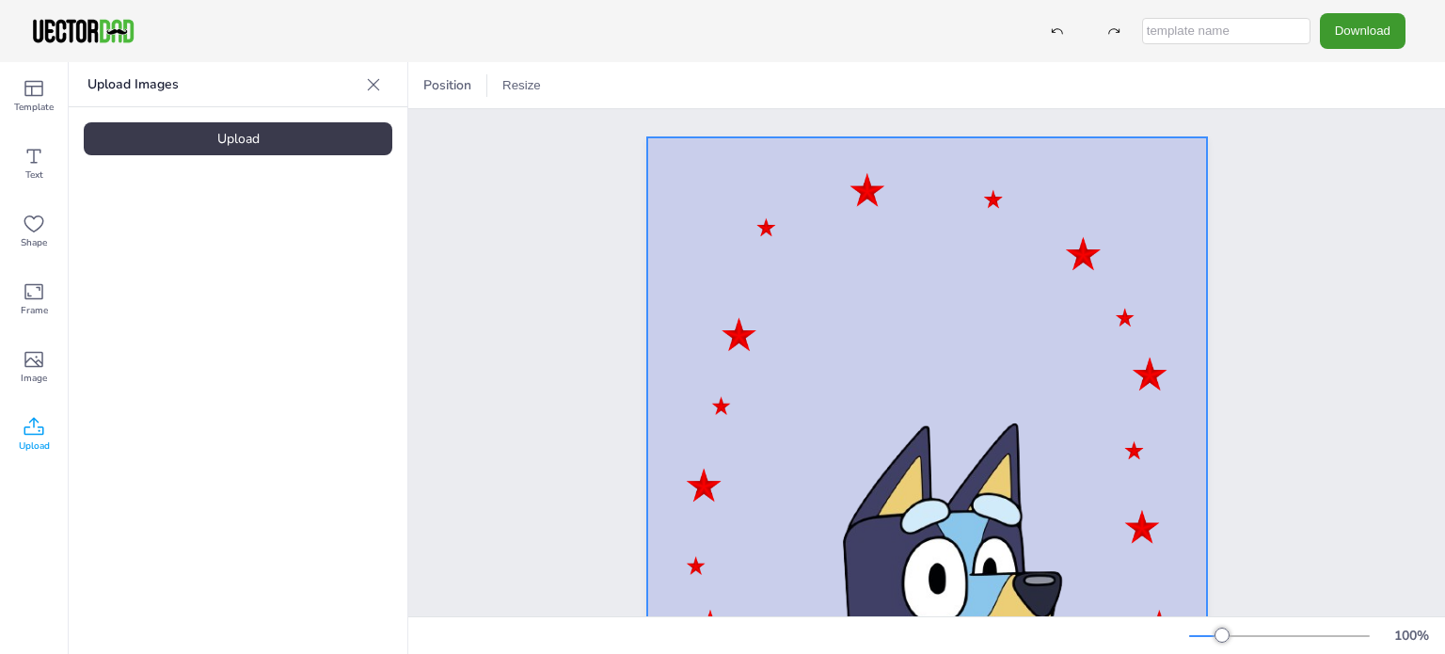
drag, startPoint x: 918, startPoint y: 511, endPoint x: 946, endPoint y: 370, distance: 143.7
click at [203, 141] on div "Upload" at bounding box center [238, 138] width 309 height 33
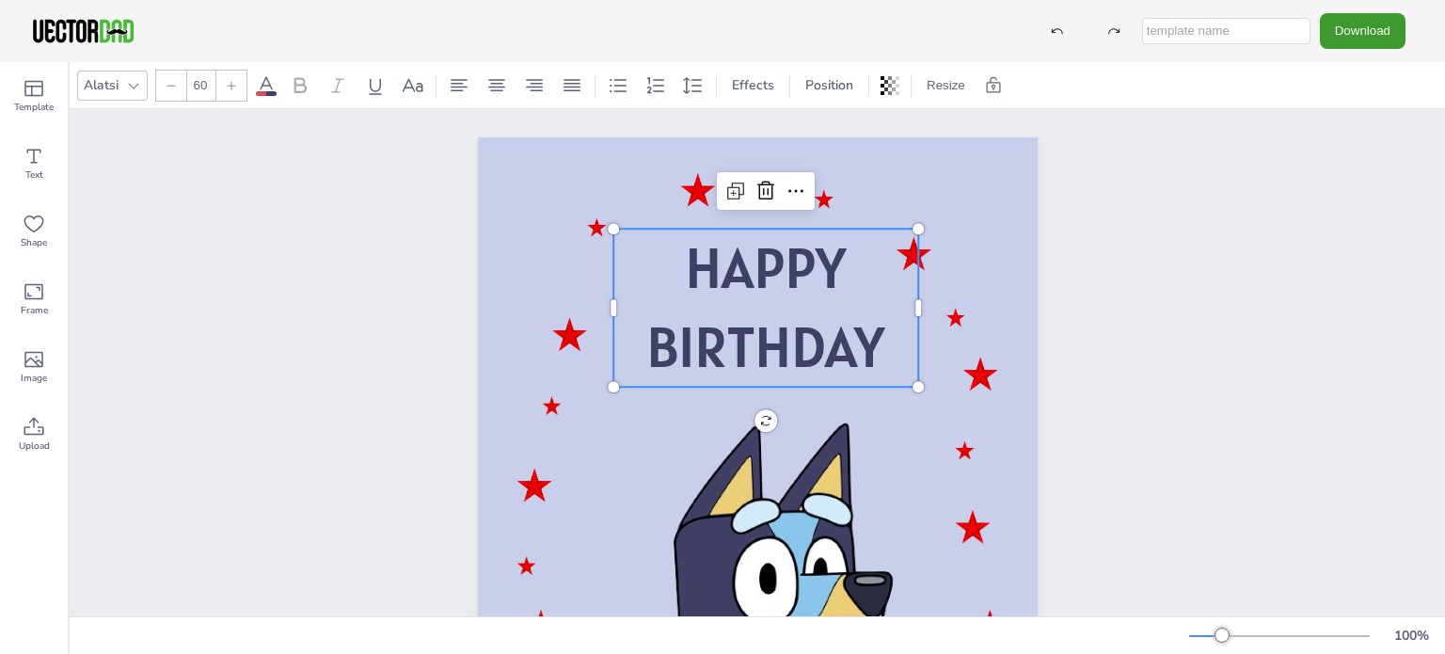
click at [708, 306] on p "HAPPY" at bounding box center [765, 268] width 305 height 79
click at [757, 183] on icon at bounding box center [765, 191] width 17 height 19
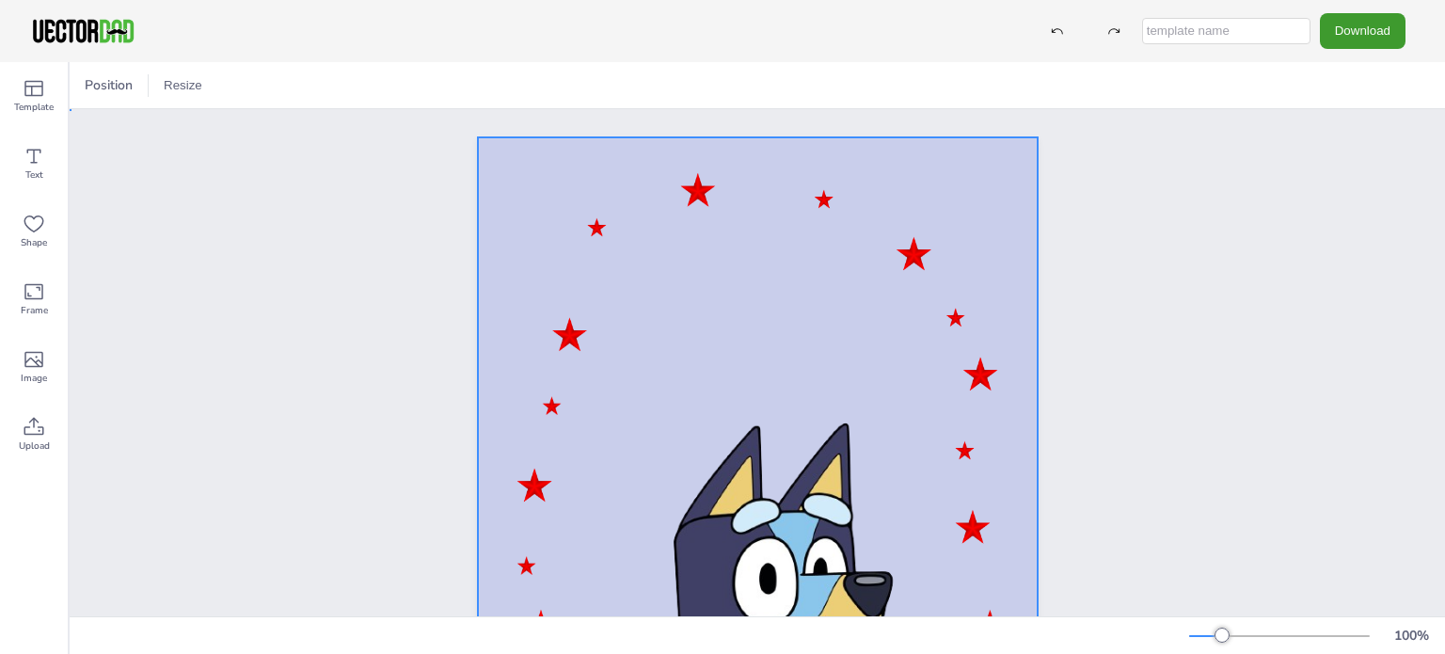
click at [749, 303] on div at bounding box center [758, 533] width 560 height 792
click at [726, 276] on div at bounding box center [758, 533] width 560 height 792
click at [36, 433] on icon at bounding box center [34, 427] width 23 height 23
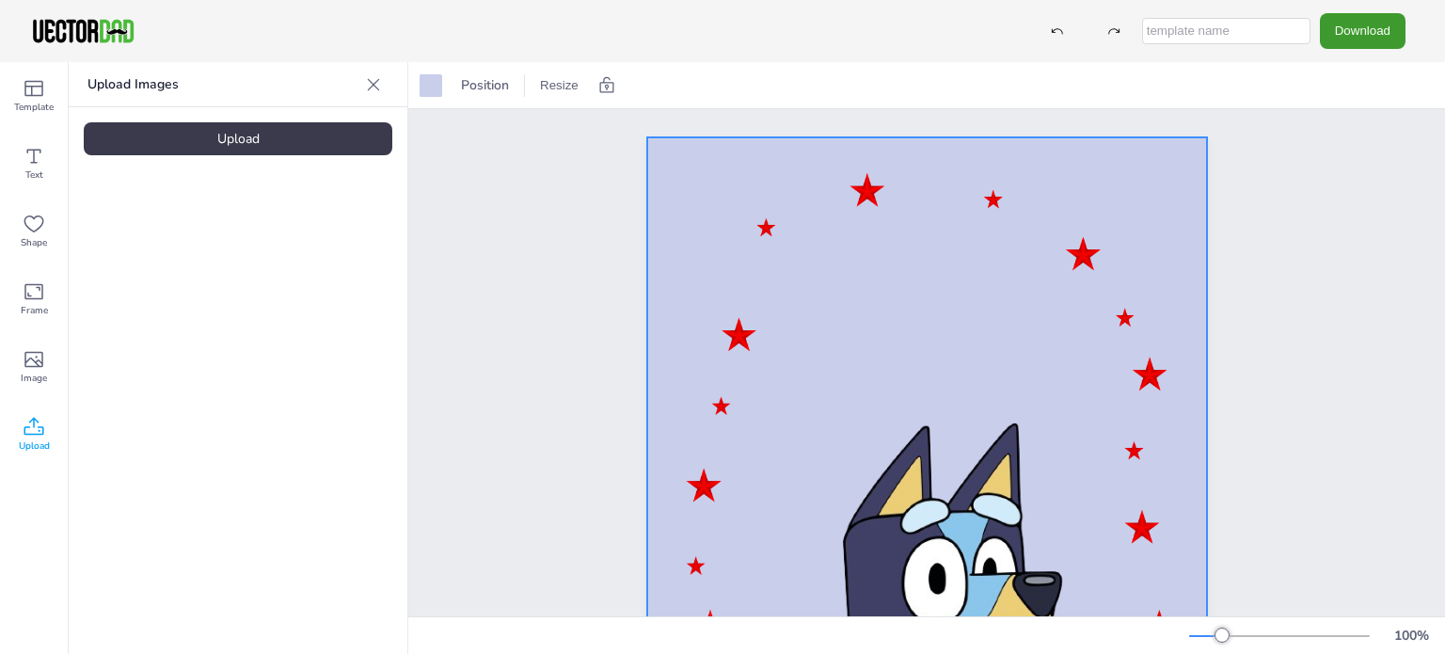
click at [243, 137] on div "Upload" at bounding box center [238, 138] width 309 height 33
click at [33, 85] on icon at bounding box center [34, 88] width 23 height 23
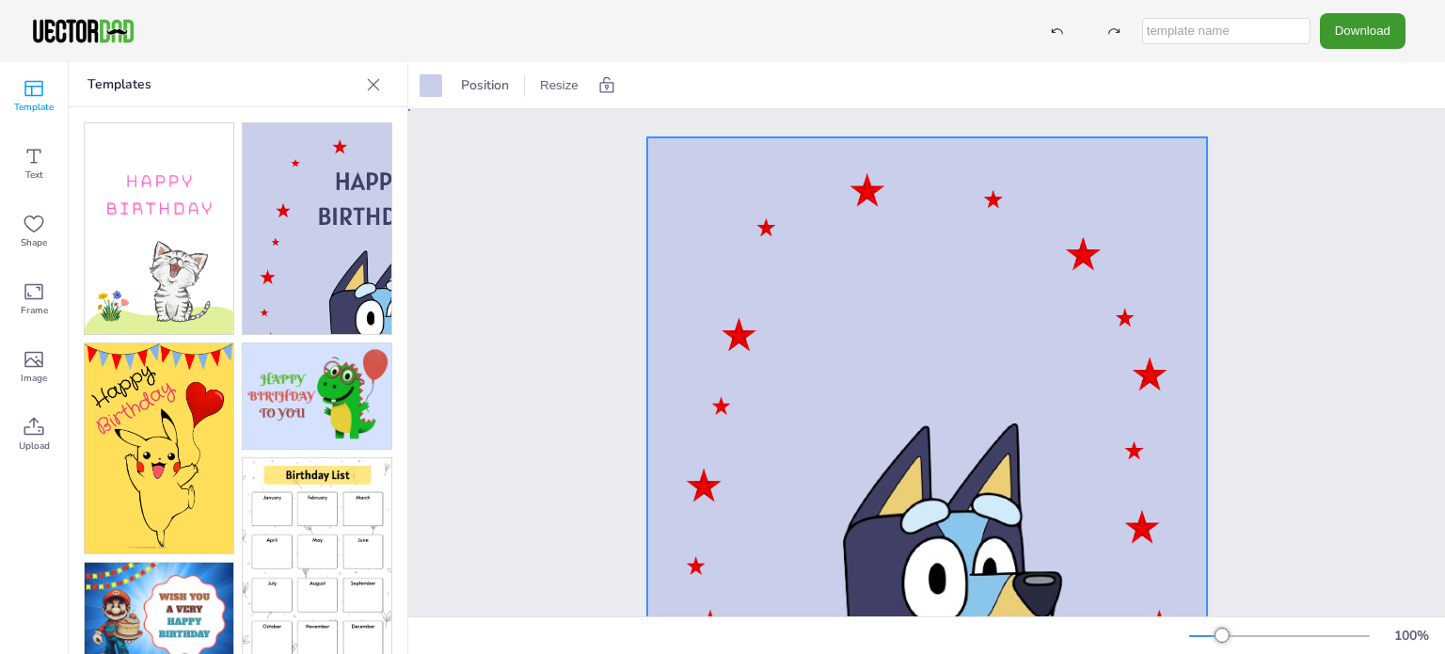
click at [466, 226] on div at bounding box center [926, 533] width 1037 height 849
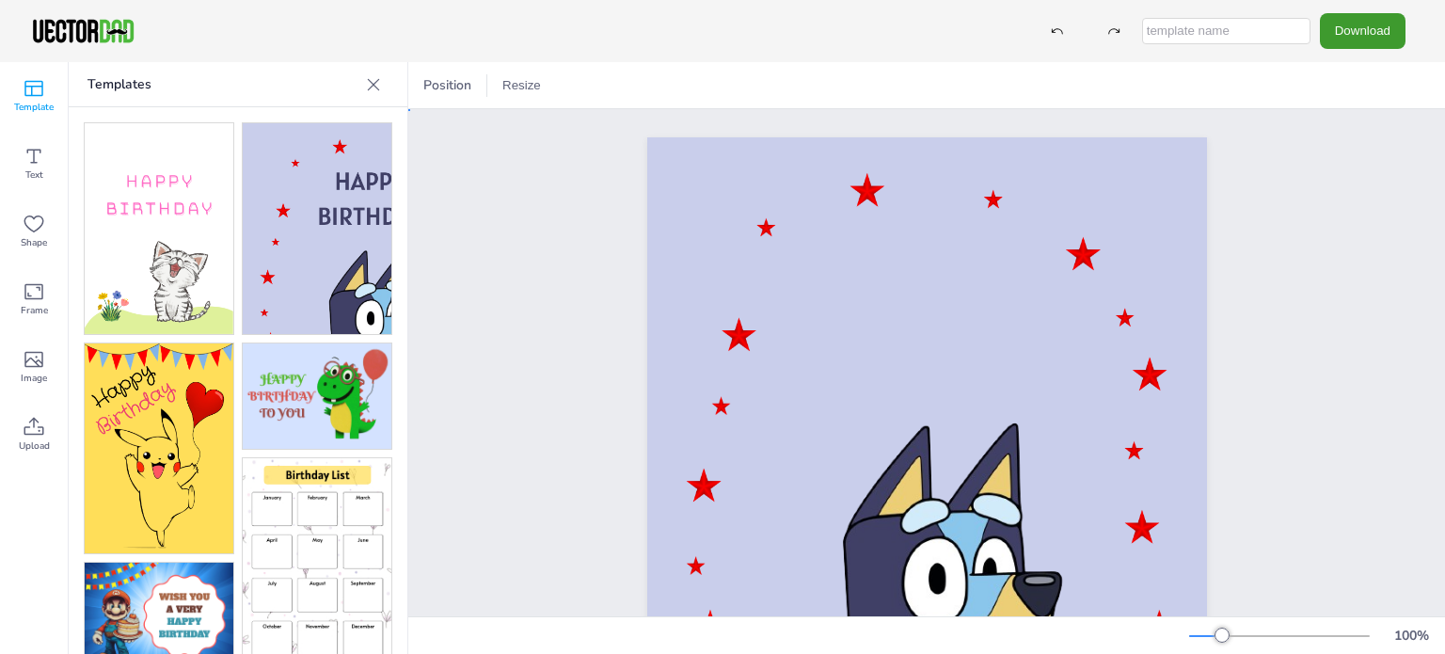
click at [466, 226] on div at bounding box center [926, 533] width 1037 height 849
click at [448, 215] on div at bounding box center [926, 533] width 1037 height 849
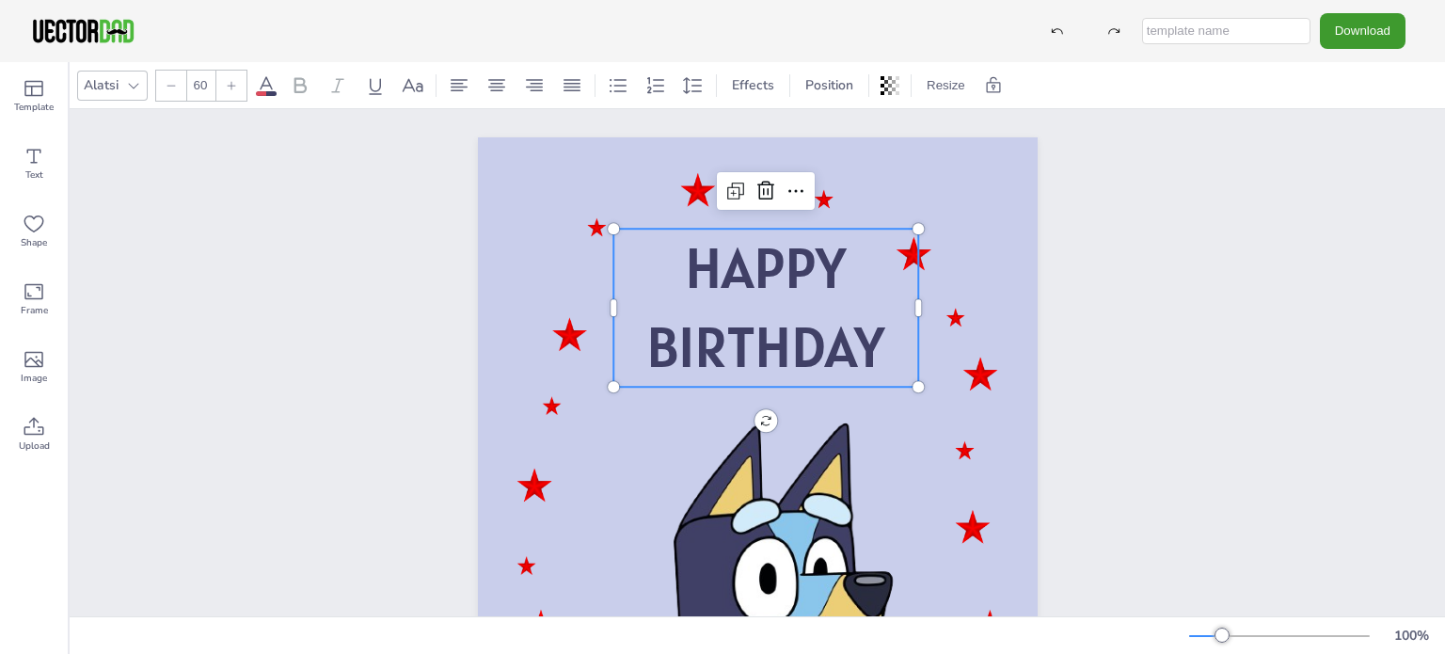
click at [776, 317] on span "BIRTHDAY" at bounding box center [765, 346] width 238 height 72
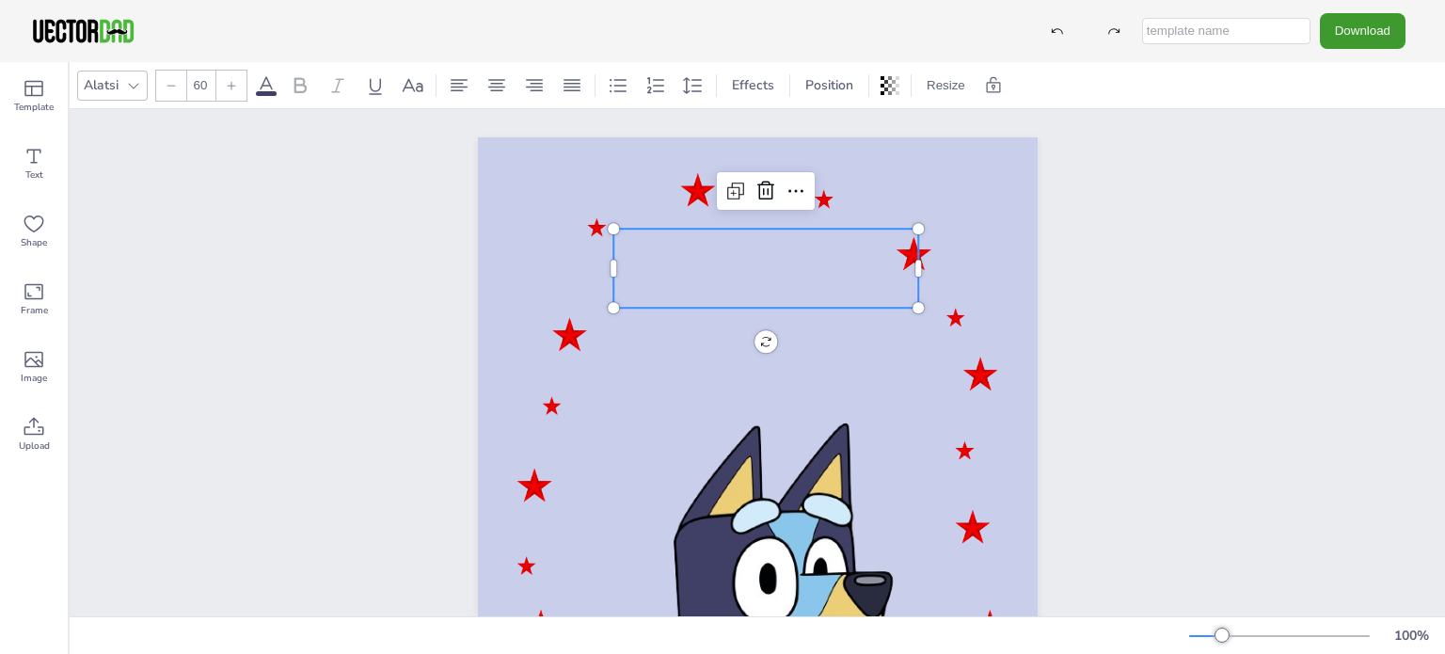
click at [169, 87] on icon at bounding box center [171, 85] width 11 height 11
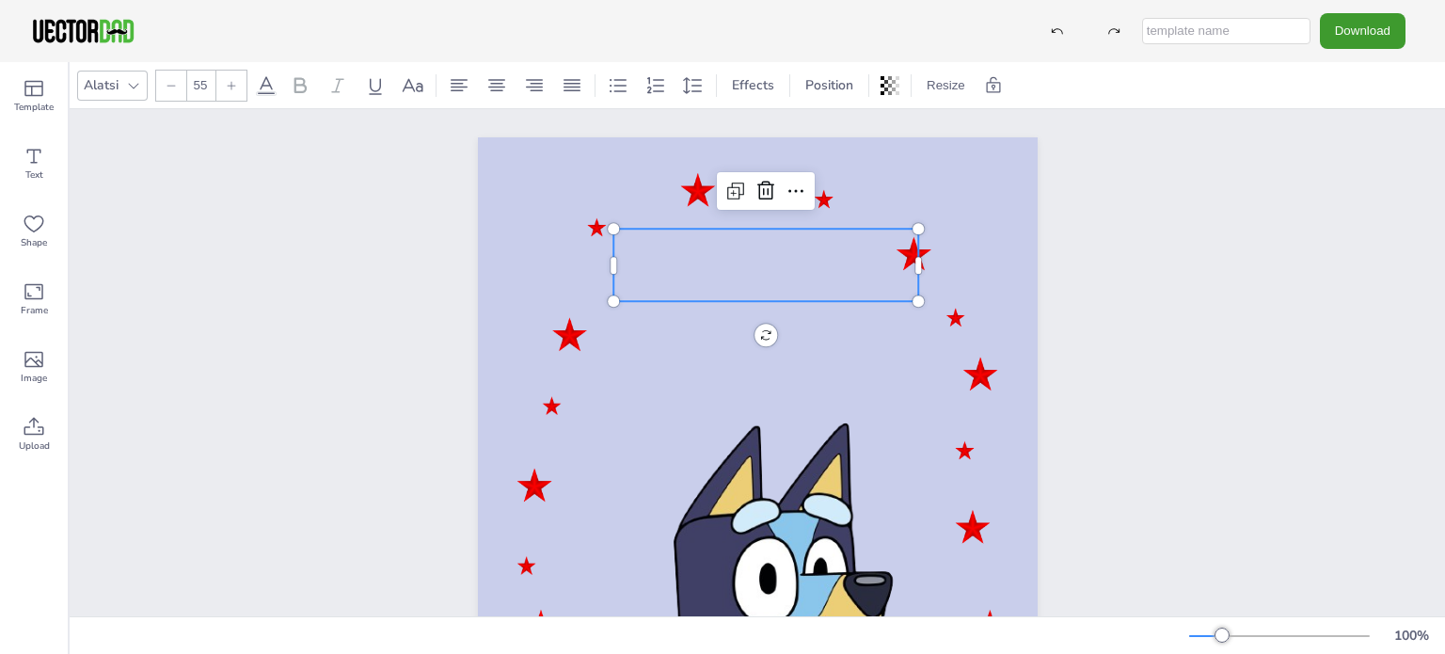
click at [169, 87] on icon at bounding box center [171, 85] width 11 height 11
type input "54"
click at [317, 186] on div at bounding box center [758, 533] width 1376 height 849
click at [741, 277] on p at bounding box center [765, 265] width 305 height 72
click at [751, 277] on p at bounding box center [765, 265] width 305 height 72
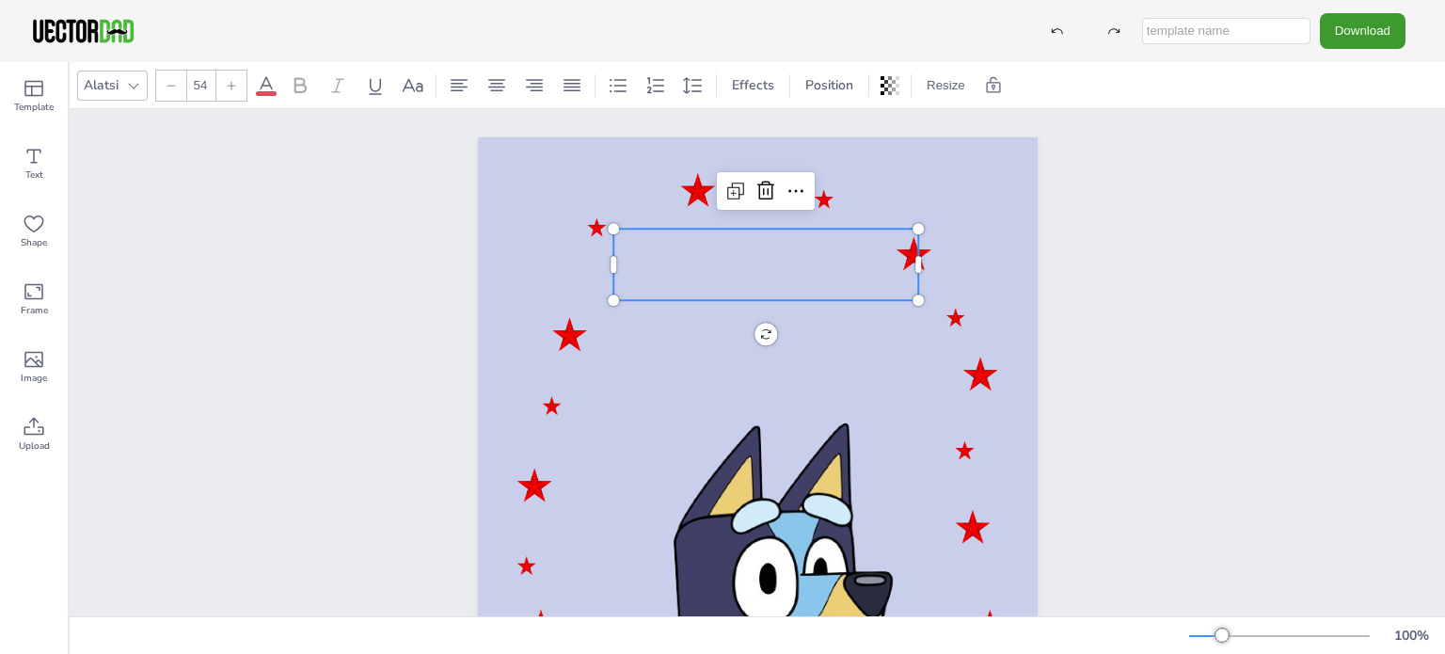
click at [768, 262] on p at bounding box center [765, 265] width 305 height 72
click at [762, 335] on div "0 °" at bounding box center [758, 533] width 560 height 792
click at [745, 246] on p at bounding box center [765, 265] width 305 height 72
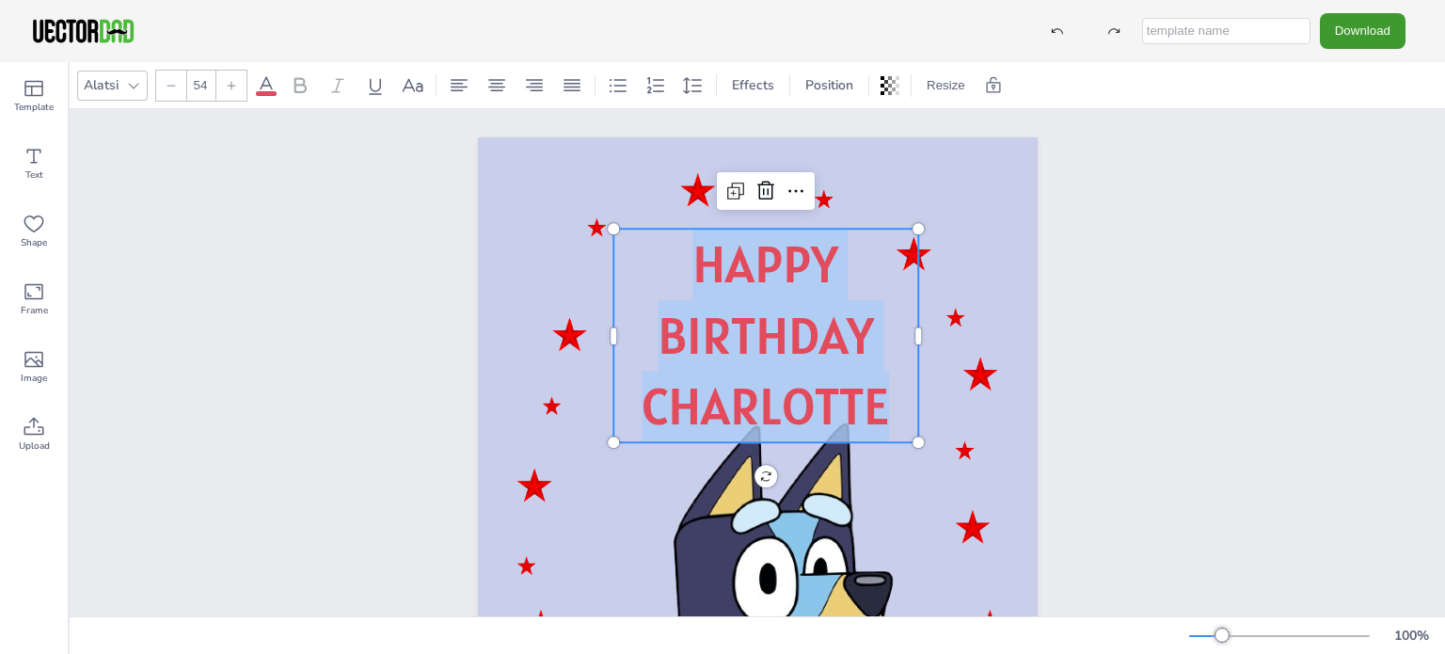
drag, startPoint x: 685, startPoint y: 263, endPoint x: 878, endPoint y: 411, distance: 243.5
click at [878, 411] on div "HAPPY BIRTHDAY CHARLOTTE" at bounding box center [765, 336] width 305 height 214
click at [892, 421] on p "CHARLOTTE" at bounding box center [765, 407] width 305 height 72
drag, startPoint x: 688, startPoint y: 263, endPoint x: 877, endPoint y: 399, distance: 233.2
click at [877, 399] on div "HAPPY BIRTHDAY CHARLOTTE" at bounding box center [765, 336] width 305 height 214
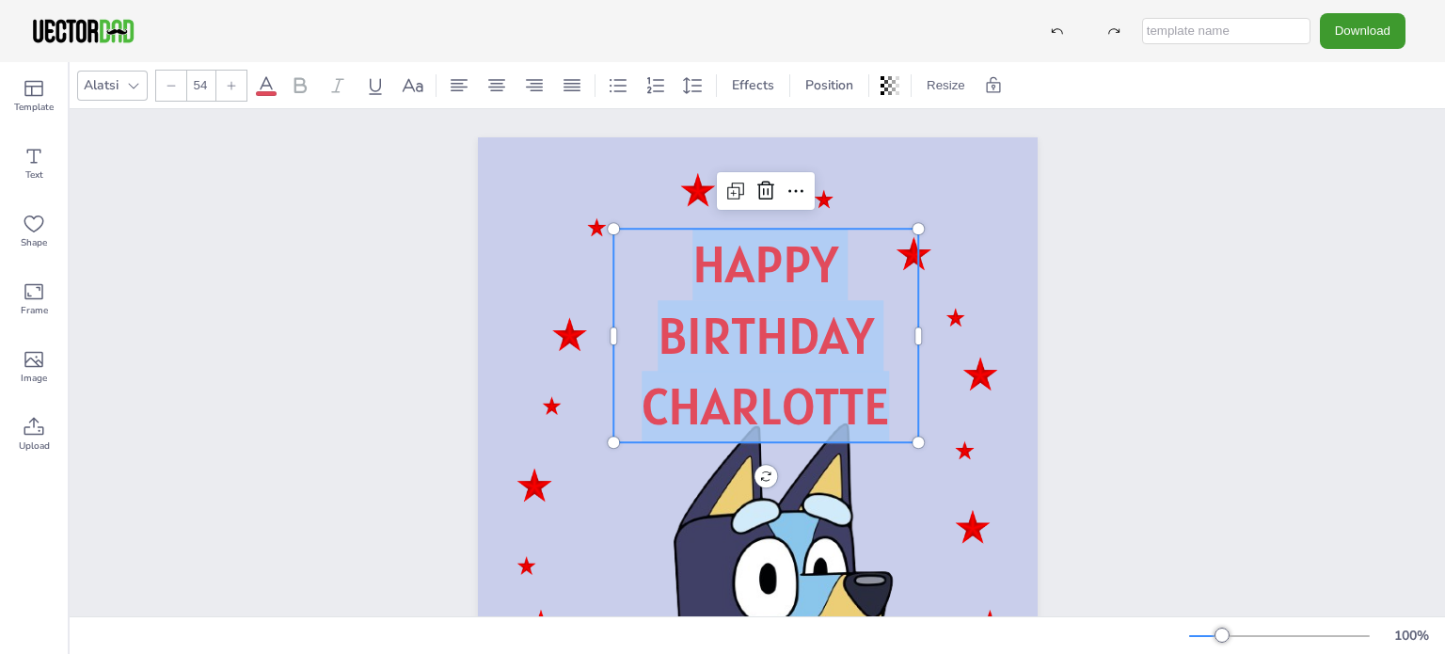
click at [260, 86] on icon at bounding box center [266, 85] width 23 height 23
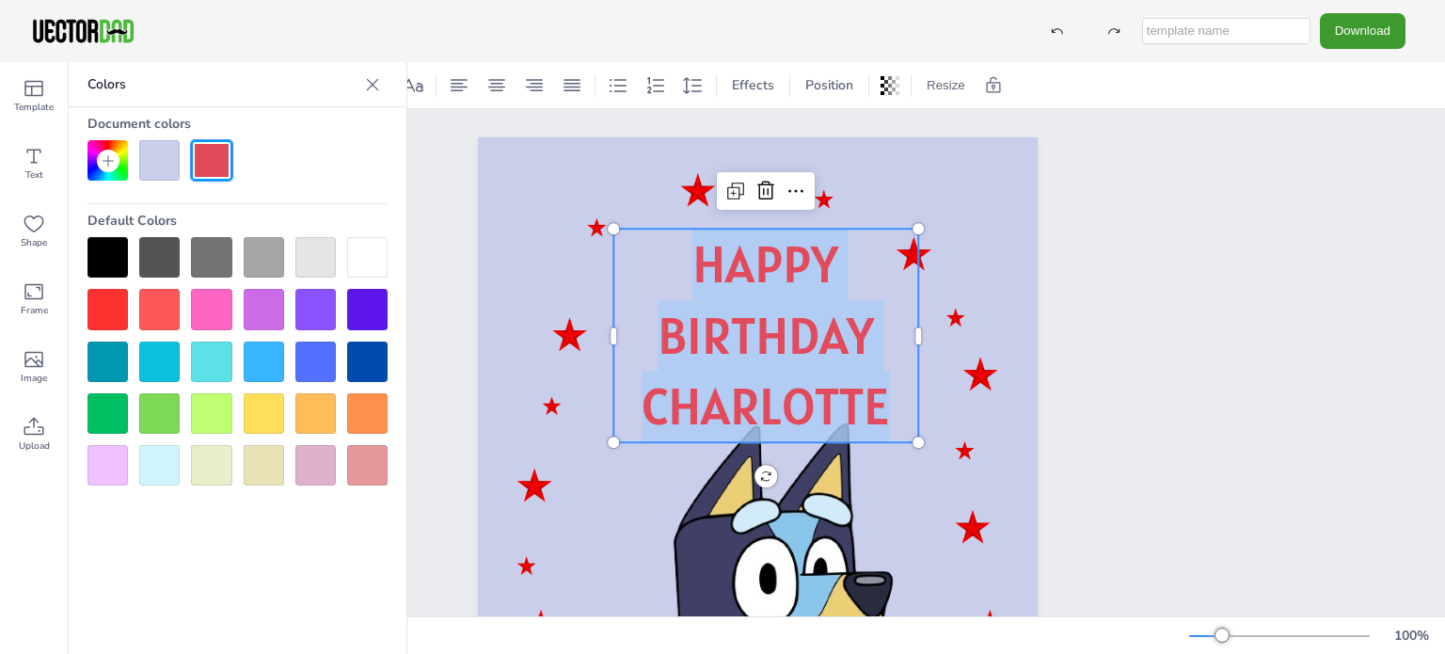
click at [369, 366] on div at bounding box center [367, 362] width 40 height 40
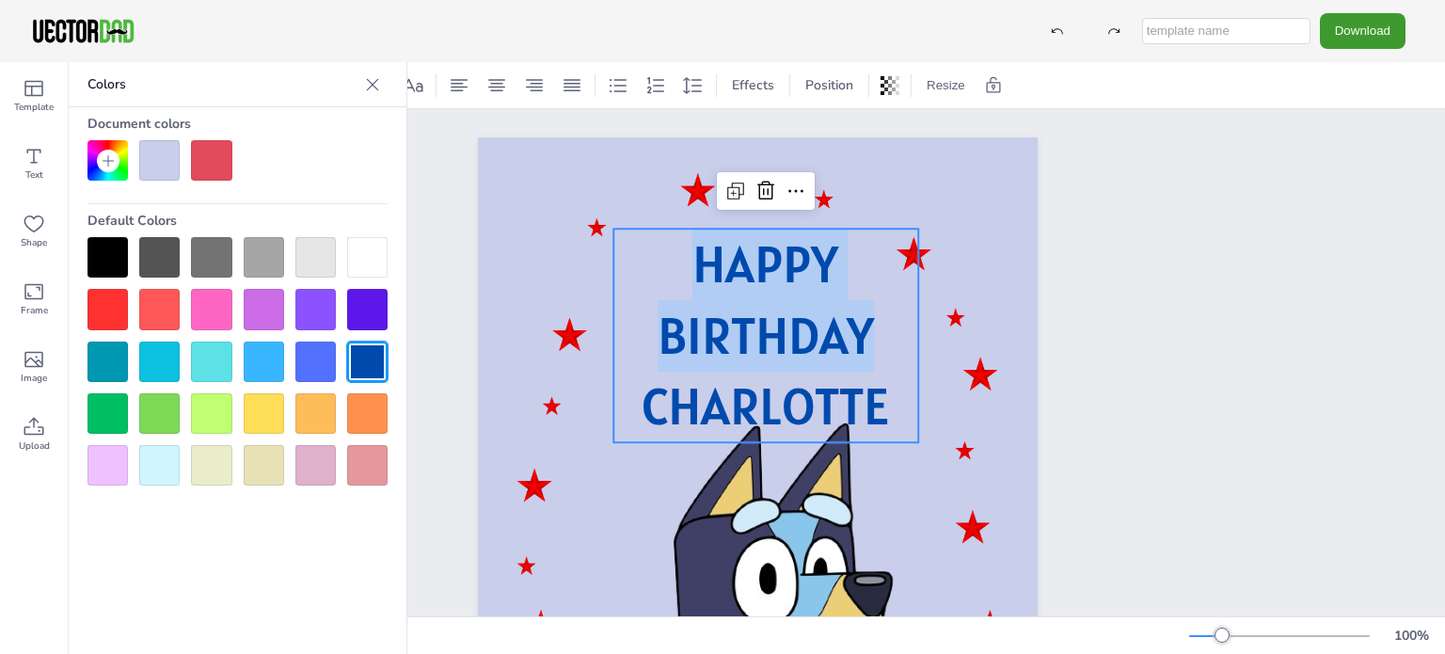
click at [1098, 339] on div "HAPPY BIRTHDAY CHARLOTTE HAPPY BIRTHDAY CHARLOTTE" at bounding box center [758, 533] width 722 height 849
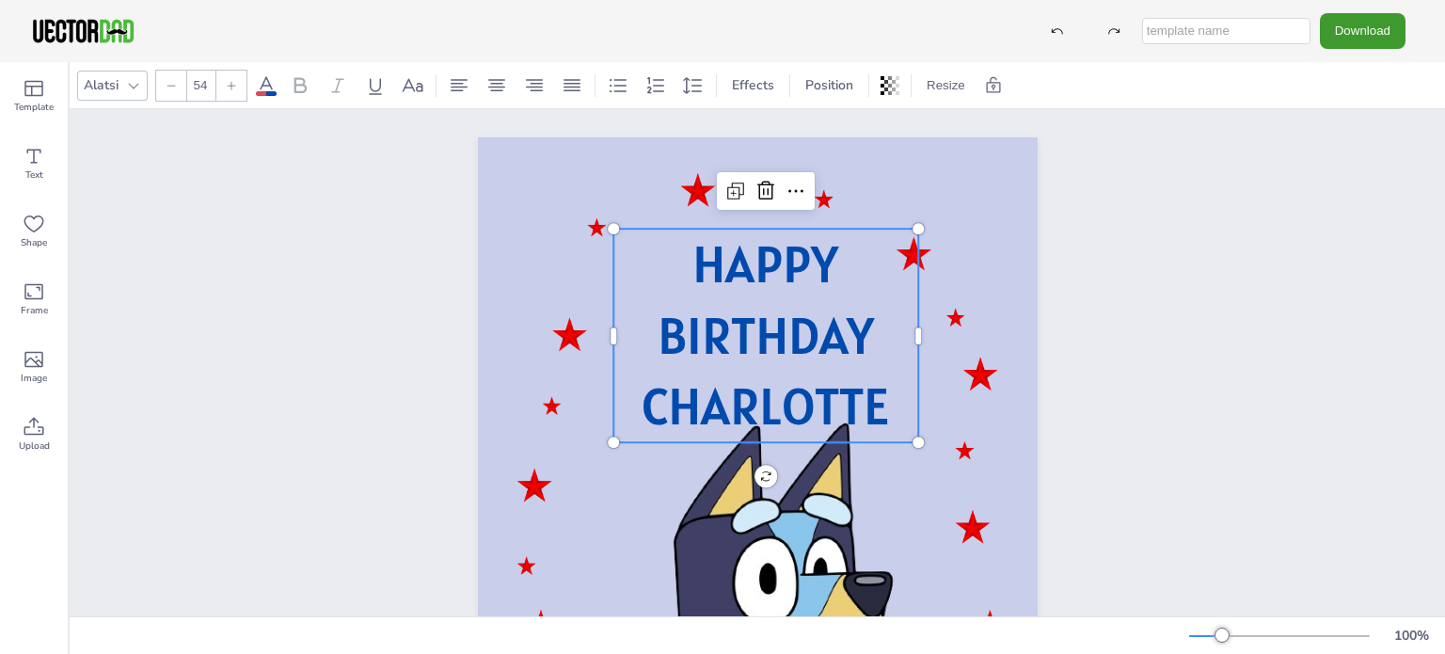
click at [642, 406] on span "CHARLOTTE" at bounding box center [765, 406] width 247 height 65
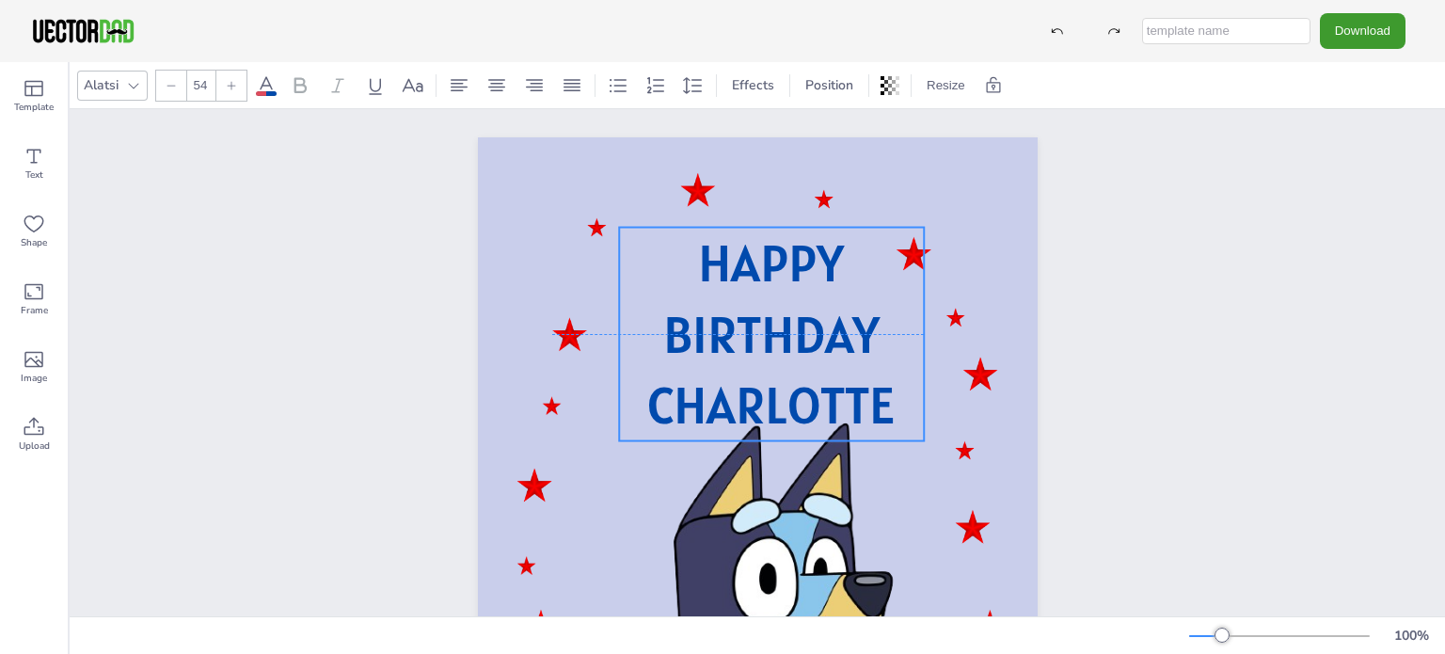
click at [647, 408] on span "CHARLOTTE" at bounding box center [770, 405] width 247 height 65
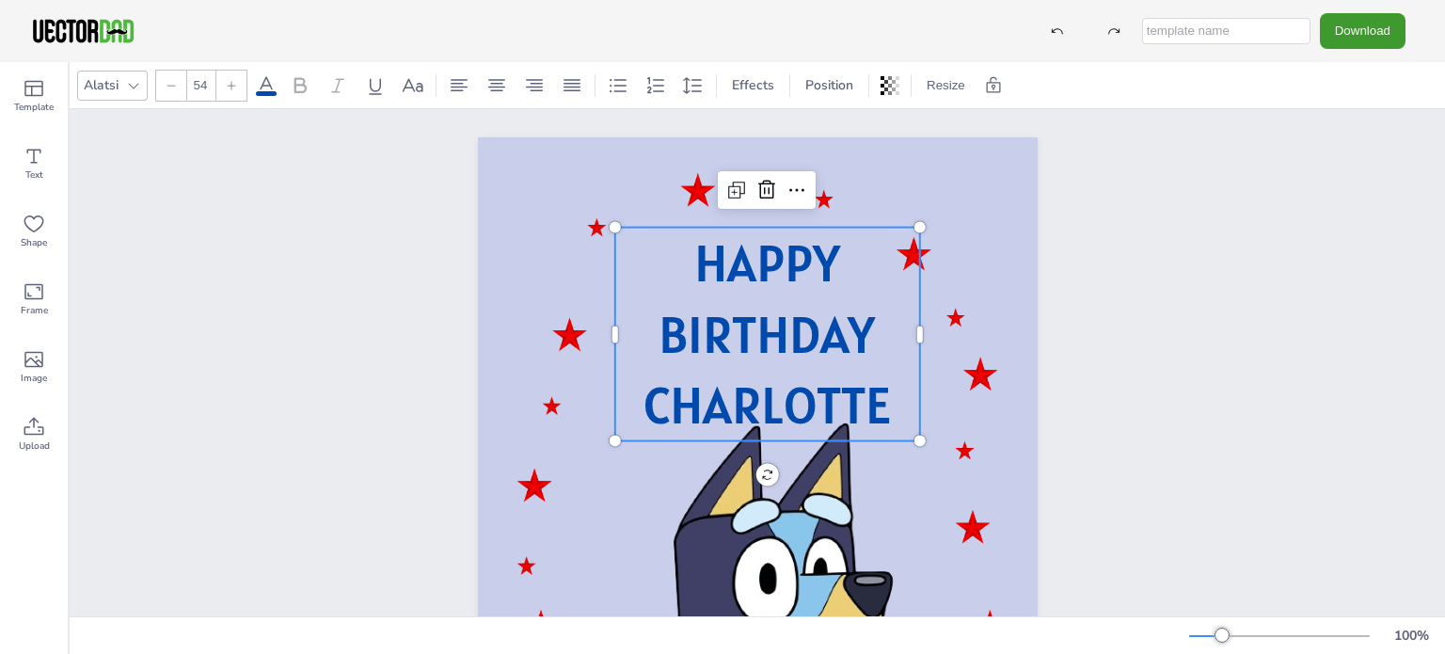
drag, startPoint x: 783, startPoint y: 355, endPoint x: 779, endPoint y: 326, distance: 29.4
click at [779, 326] on span "BIRTHDAY" at bounding box center [767, 333] width 216 height 65
drag, startPoint x: 780, startPoint y: 225, endPoint x: 780, endPoint y: 213, distance: 12.2
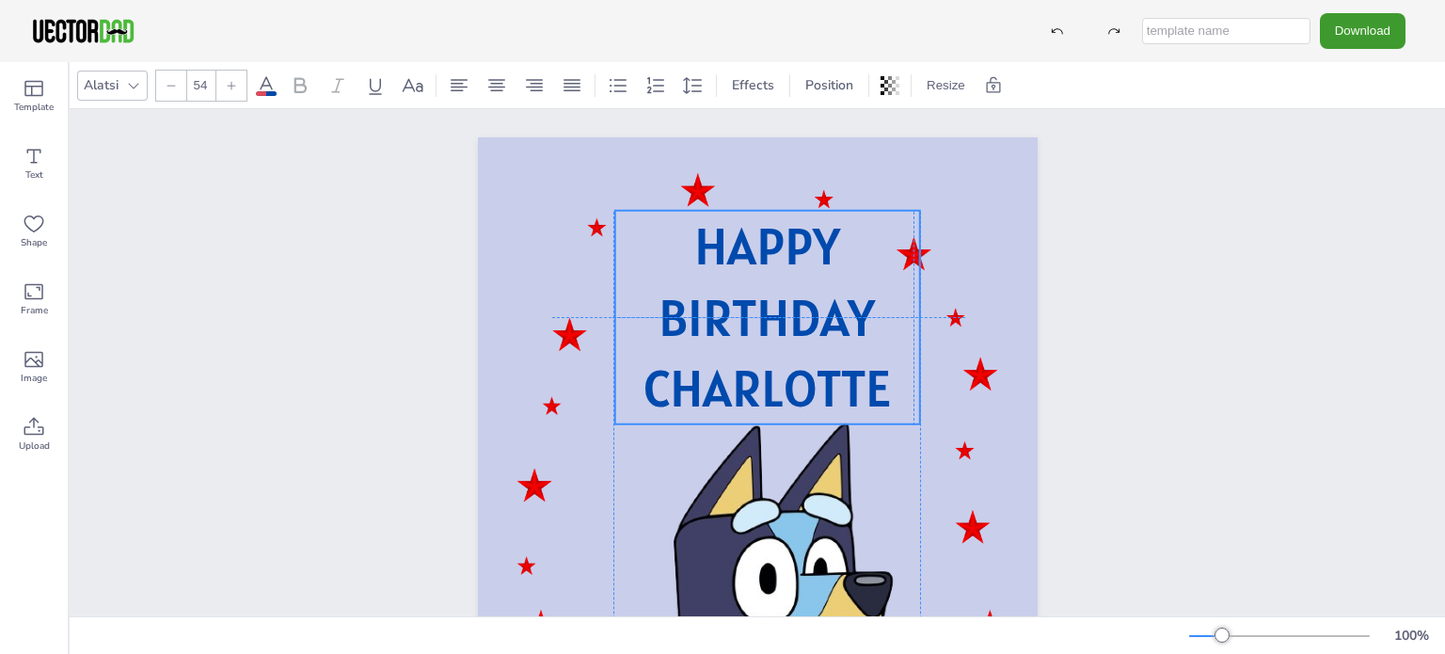
drag, startPoint x: 730, startPoint y: 279, endPoint x: 727, endPoint y: 263, distance: 17.2
click at [727, 263] on span "HAPPY" at bounding box center [767, 246] width 146 height 65
click at [1180, 270] on div "HAPPY BIRTHDAY CHARLOTTE" at bounding box center [758, 533] width 1376 height 849
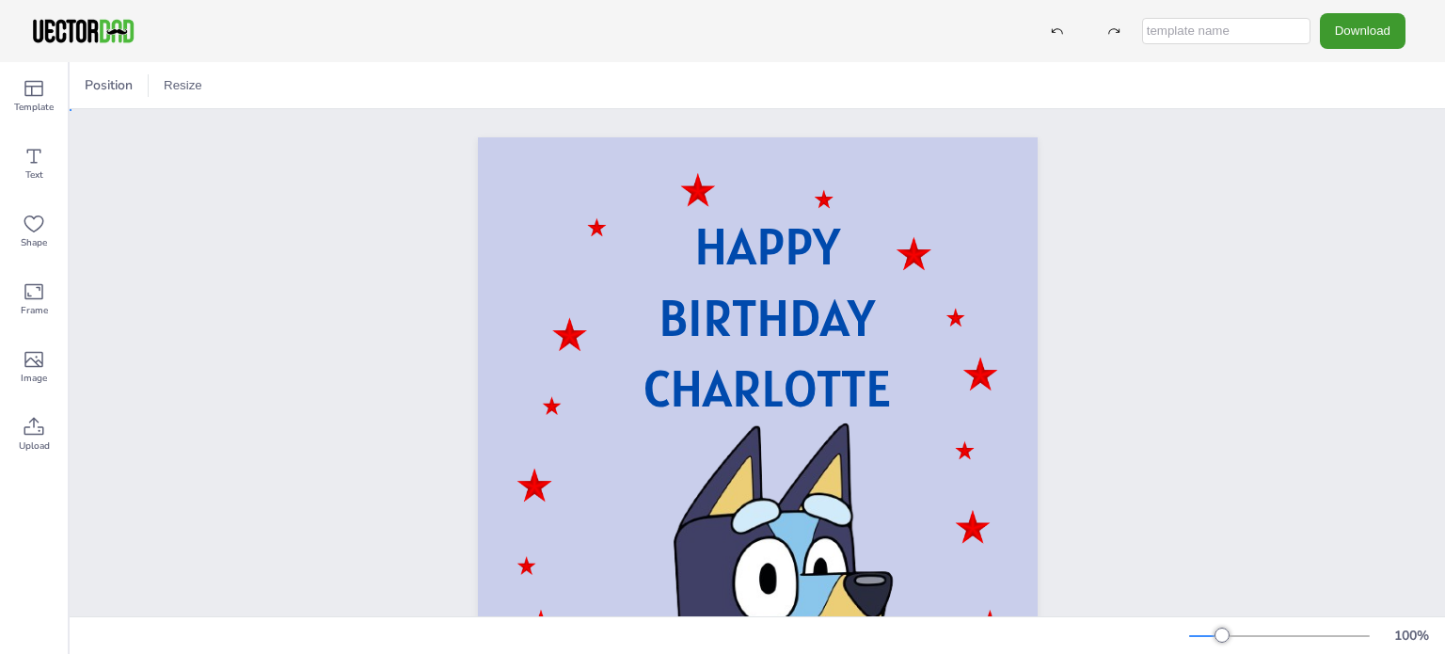
click at [1140, 566] on div "HAPPY BIRTHDAY CHARLOTTE" at bounding box center [758, 533] width 1376 height 849
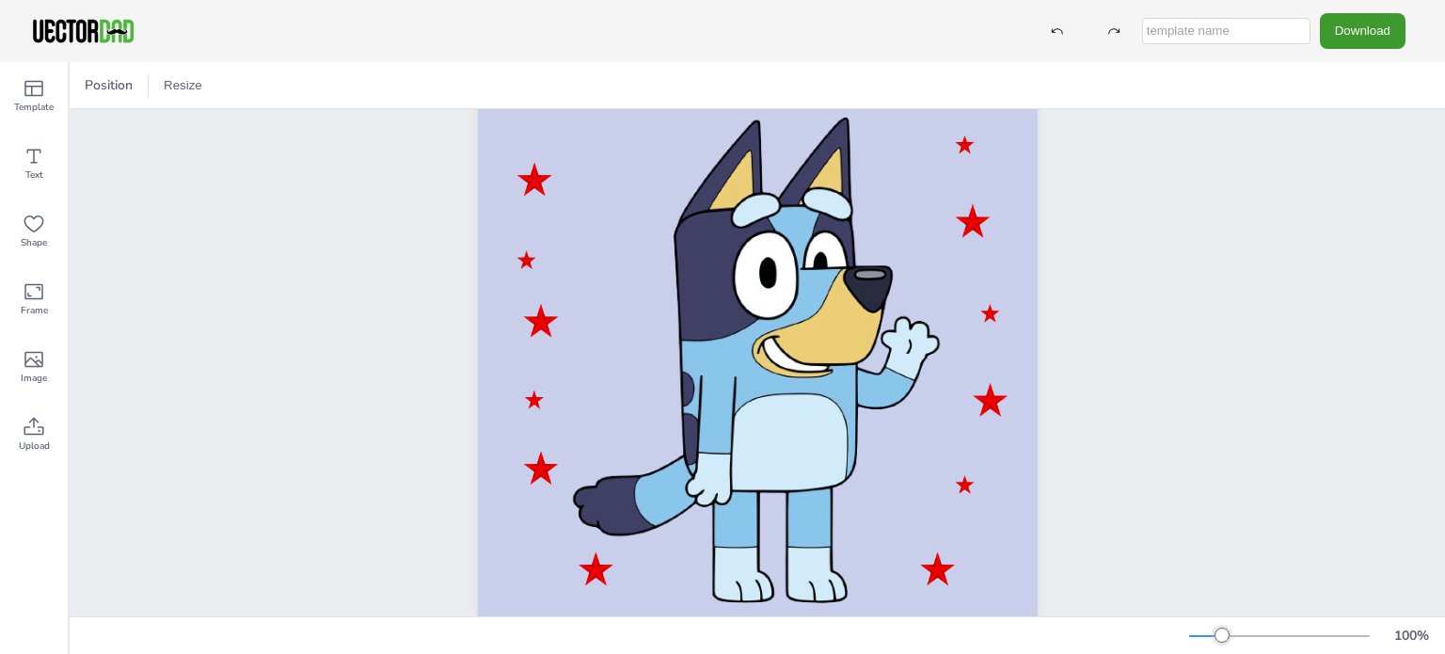
scroll to position [356, 0]
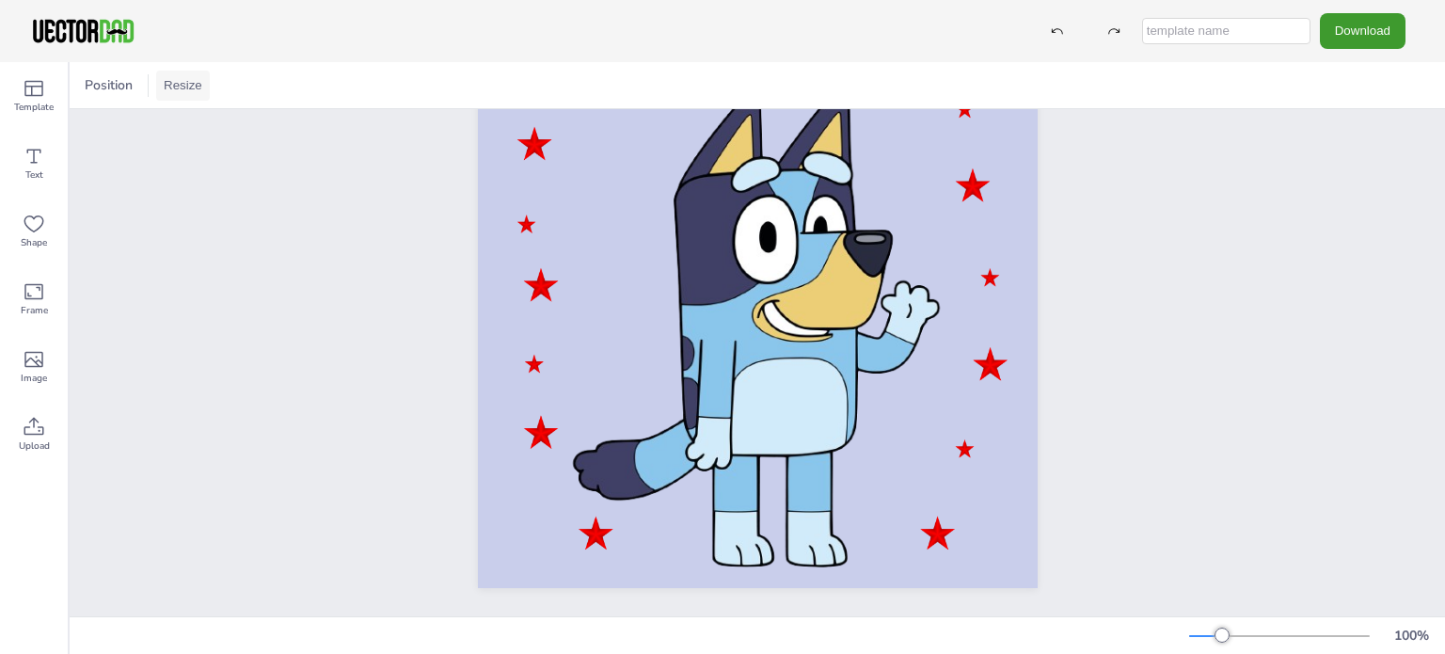
click at [180, 82] on button "Resize" at bounding box center [183, 86] width 54 height 30
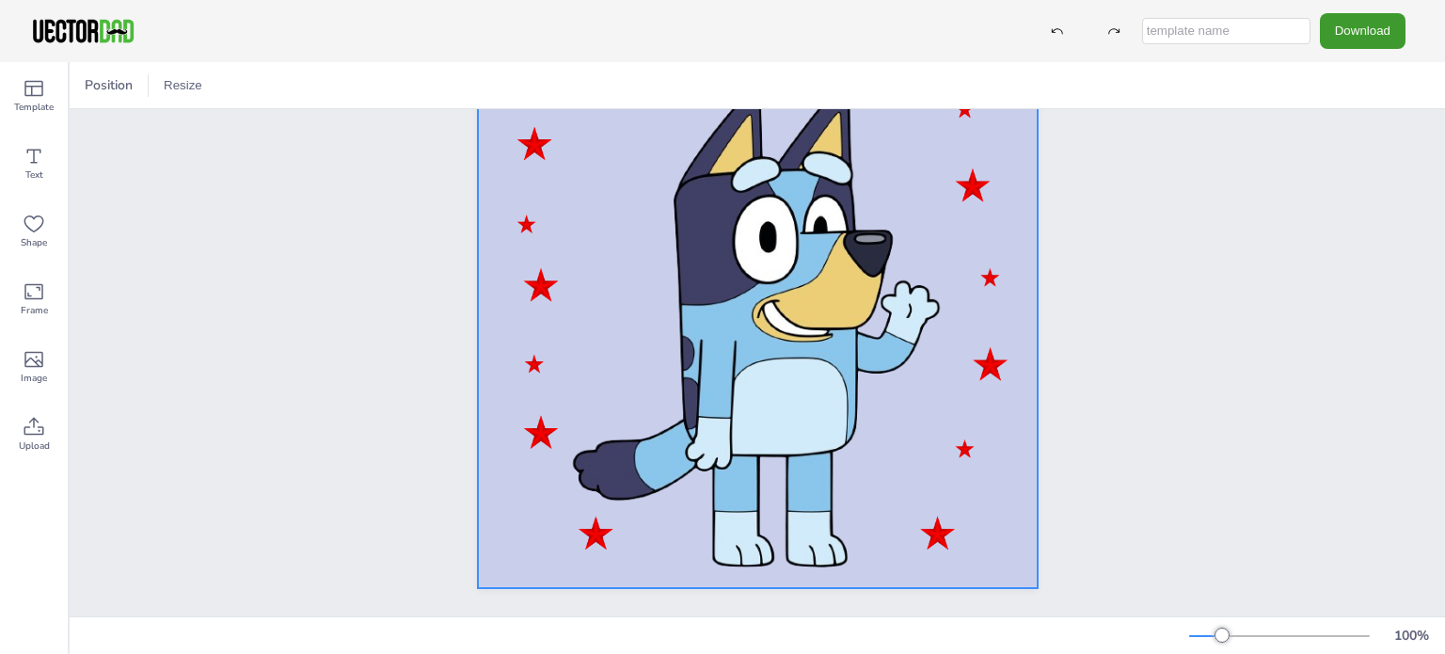
click at [1003, 461] on div at bounding box center [758, 192] width 560 height 792
click at [229, 86] on button "Resize" at bounding box center [221, 86] width 54 height 30
click at [248, 89] on li "A4 (8.25in x 11.75in)" at bounding box center [265, 87] width 142 height 37
click at [222, 89] on button "Resize" at bounding box center [221, 86] width 54 height 30
click at [92, 82] on div at bounding box center [92, 85] width 23 height 23
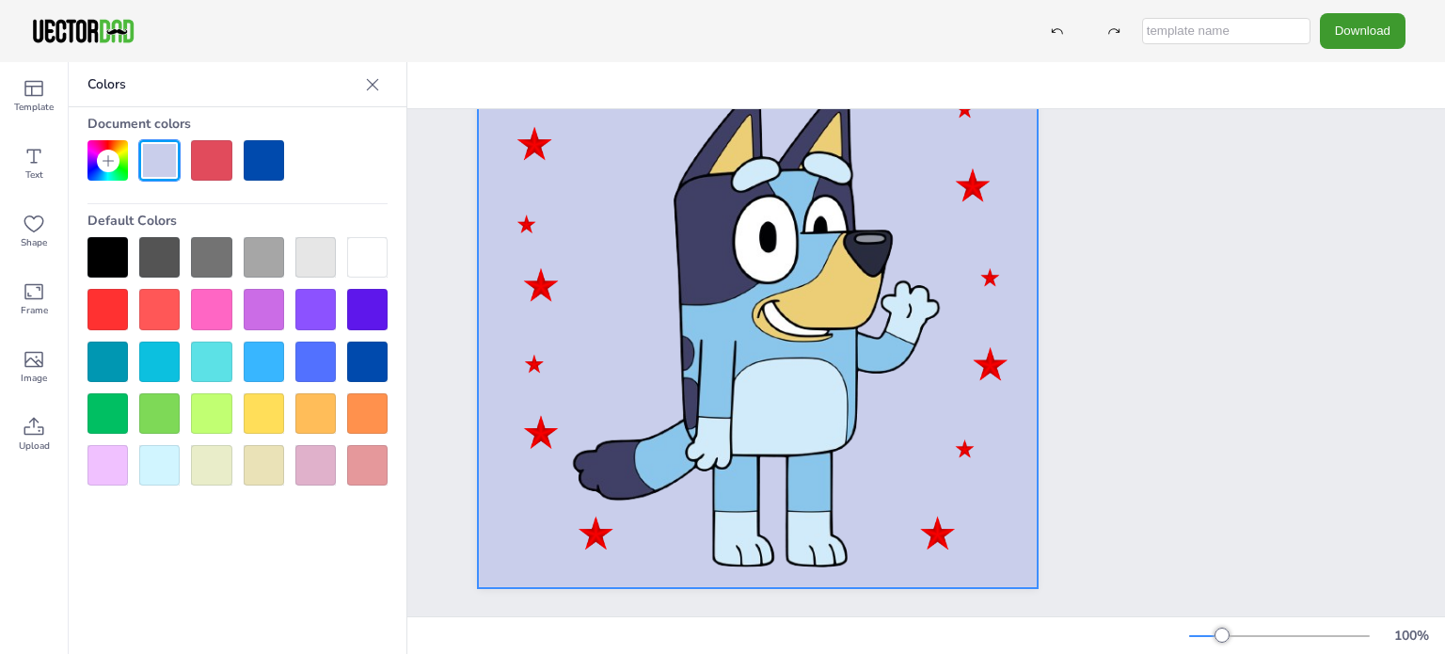
click at [358, 178] on div at bounding box center [238, 160] width 300 height 40
click at [1189, 402] on div "HAPPY BIRTHDAY CHARLOTTE" at bounding box center [758, 192] width 1376 height 849
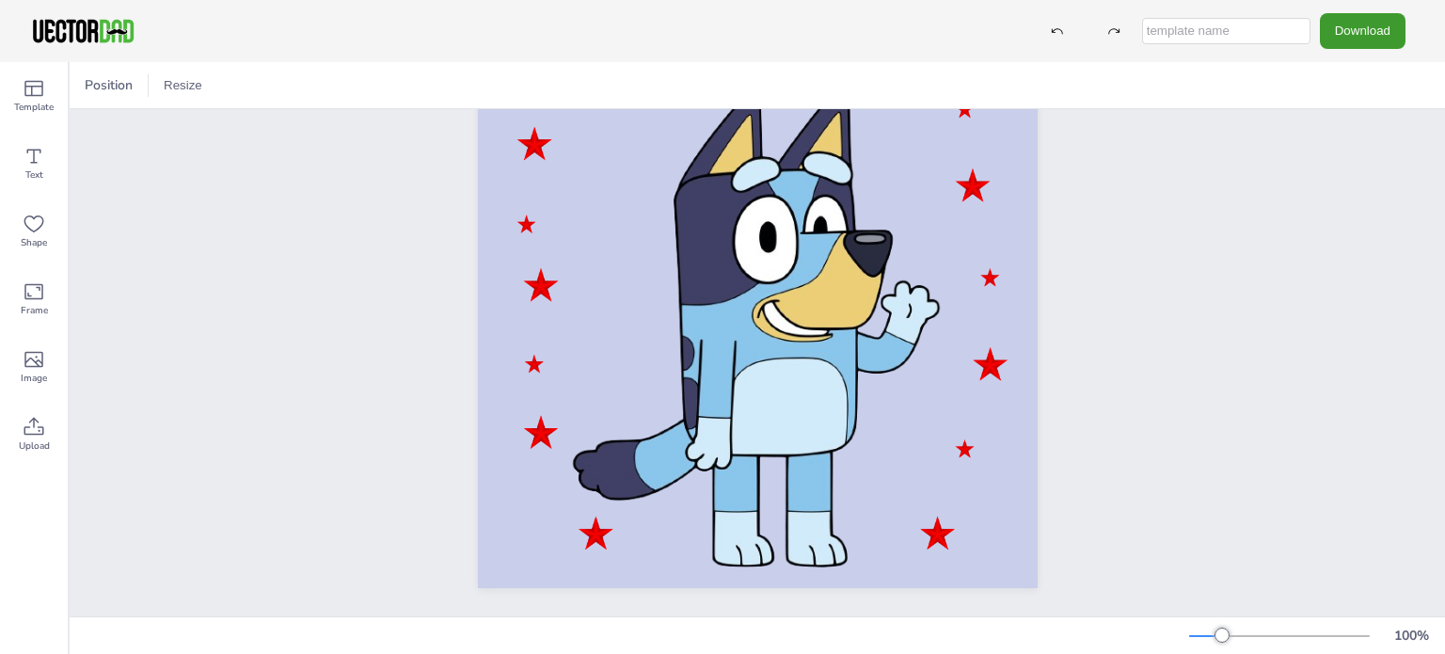
scroll to position [136, 0]
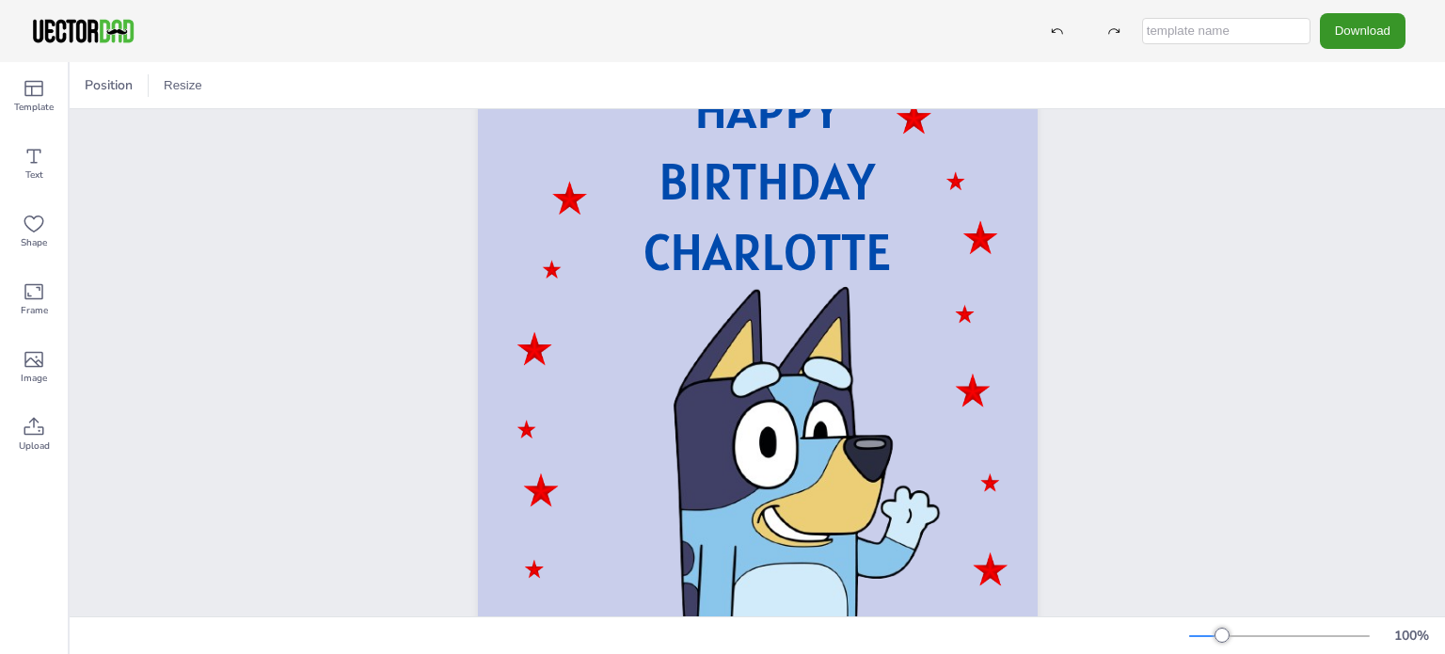
click at [1351, 29] on button "Download" at bounding box center [1363, 30] width 86 height 35
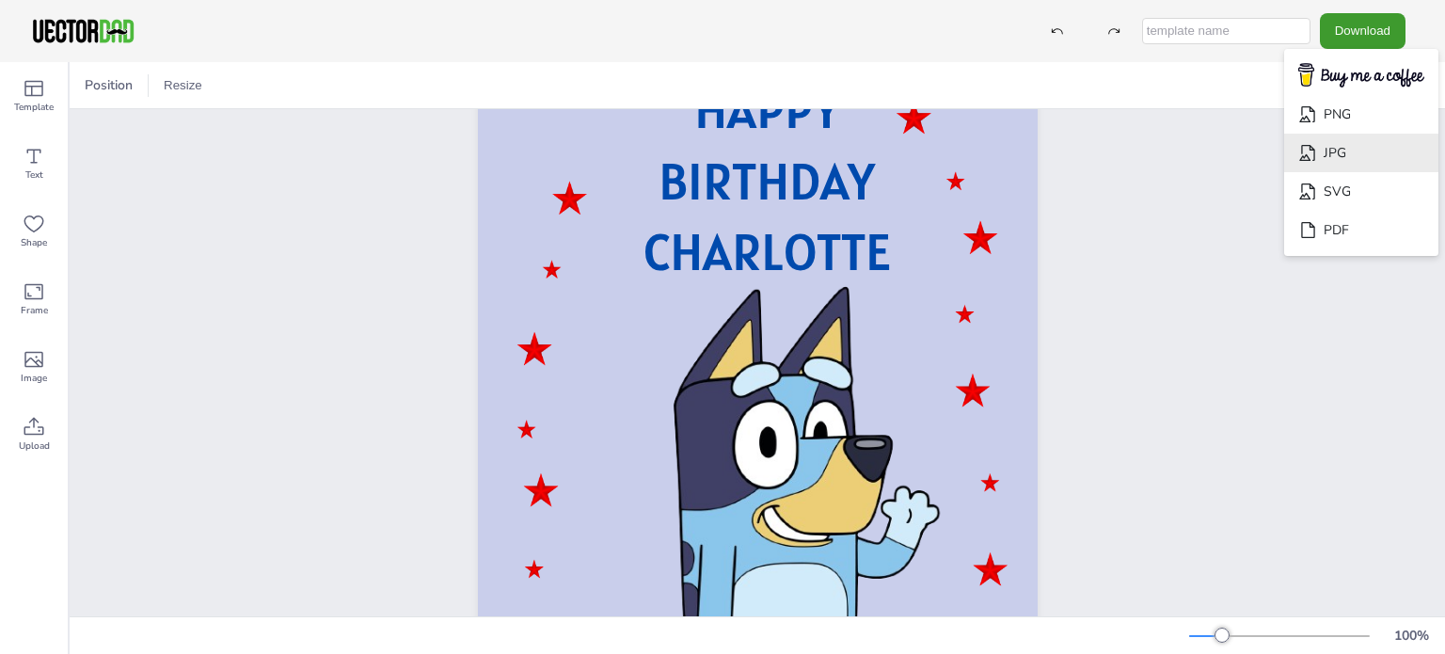
click at [1347, 150] on li "JPG" at bounding box center [1361, 153] width 154 height 39
